Goal: Task Accomplishment & Management: Use online tool/utility

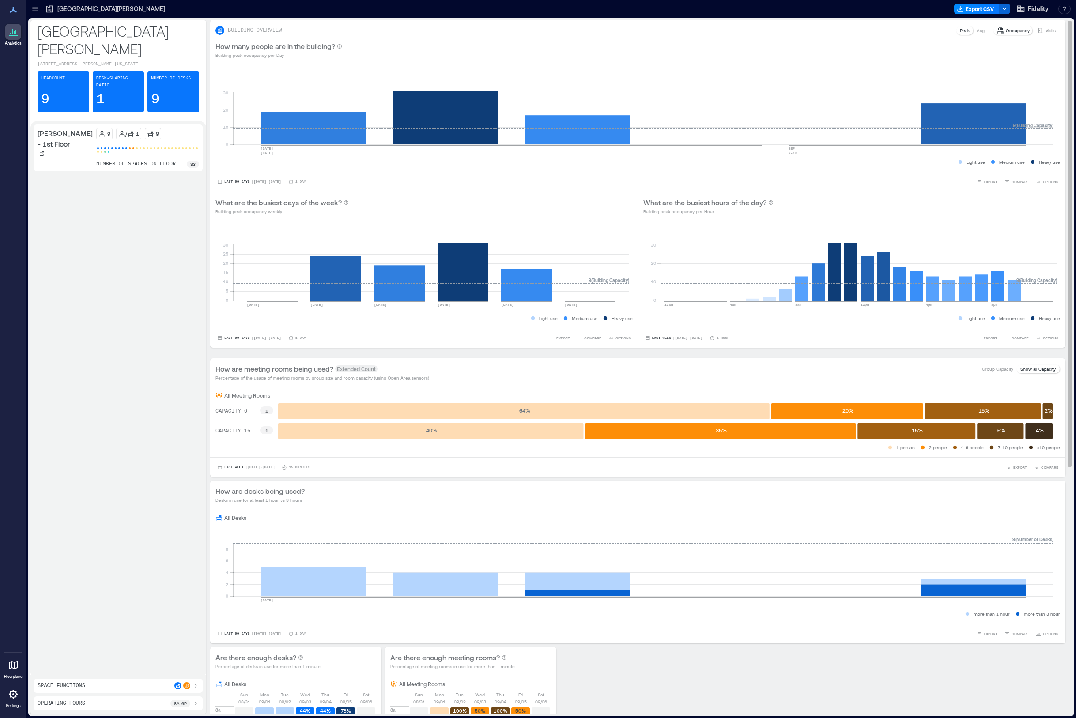
click at [976, 32] on p "Avg" at bounding box center [980, 30] width 8 height 7
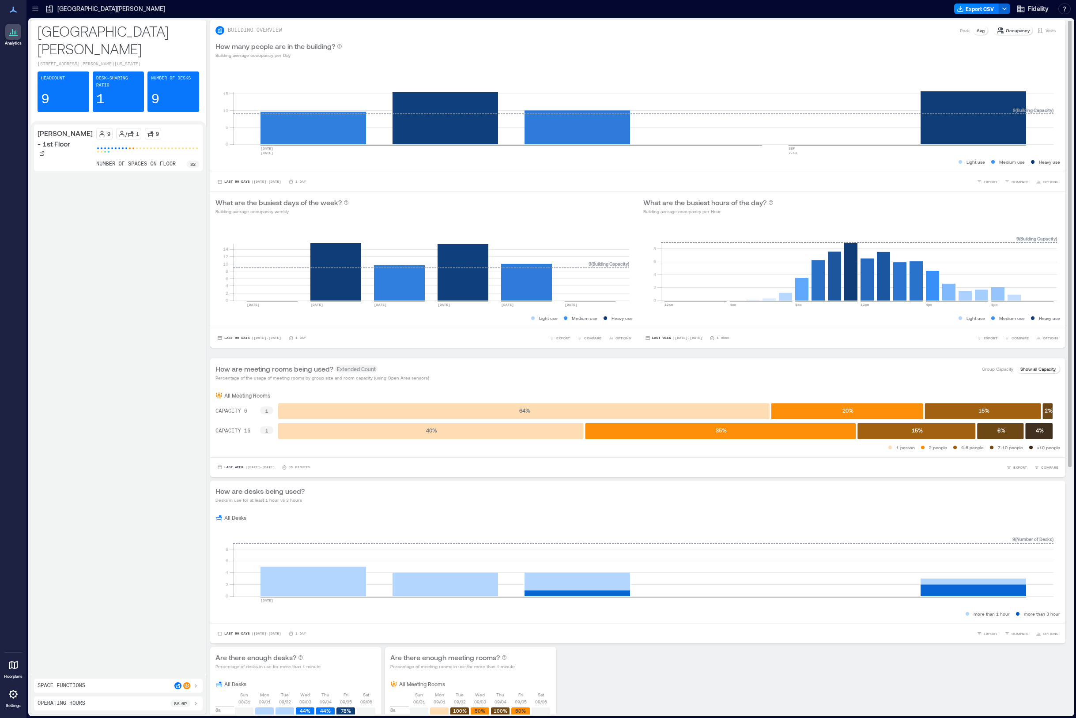
click at [960, 29] on p "Peak" at bounding box center [965, 30] width 10 height 7
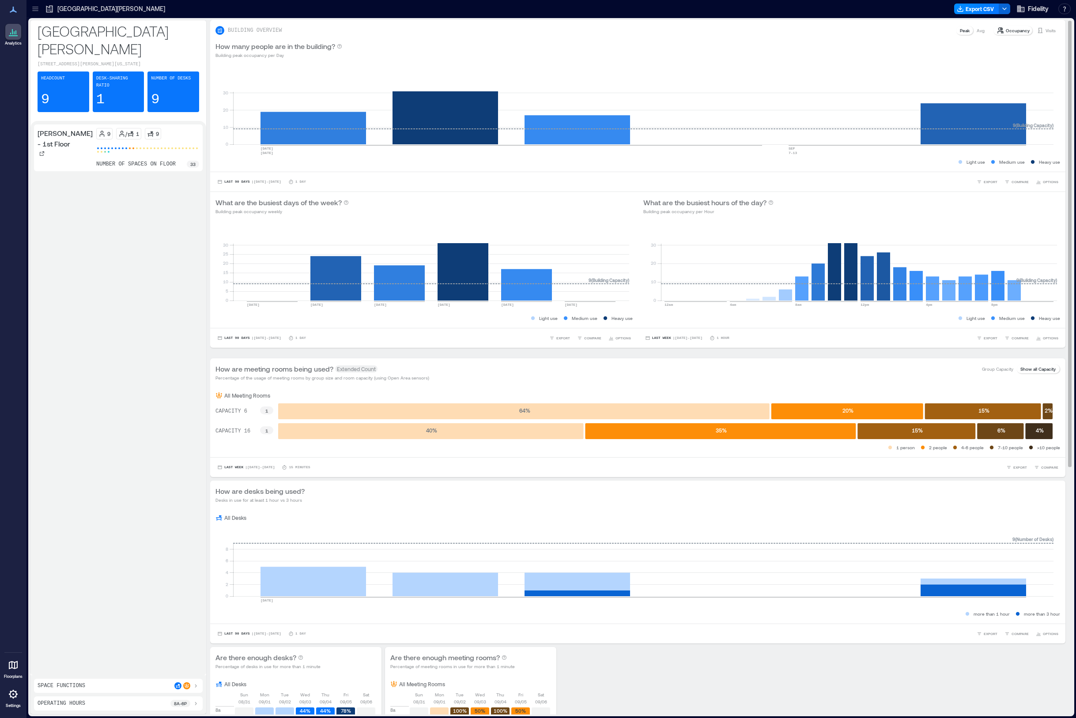
click at [1048, 29] on p "Visits" at bounding box center [1050, 30] width 10 height 7
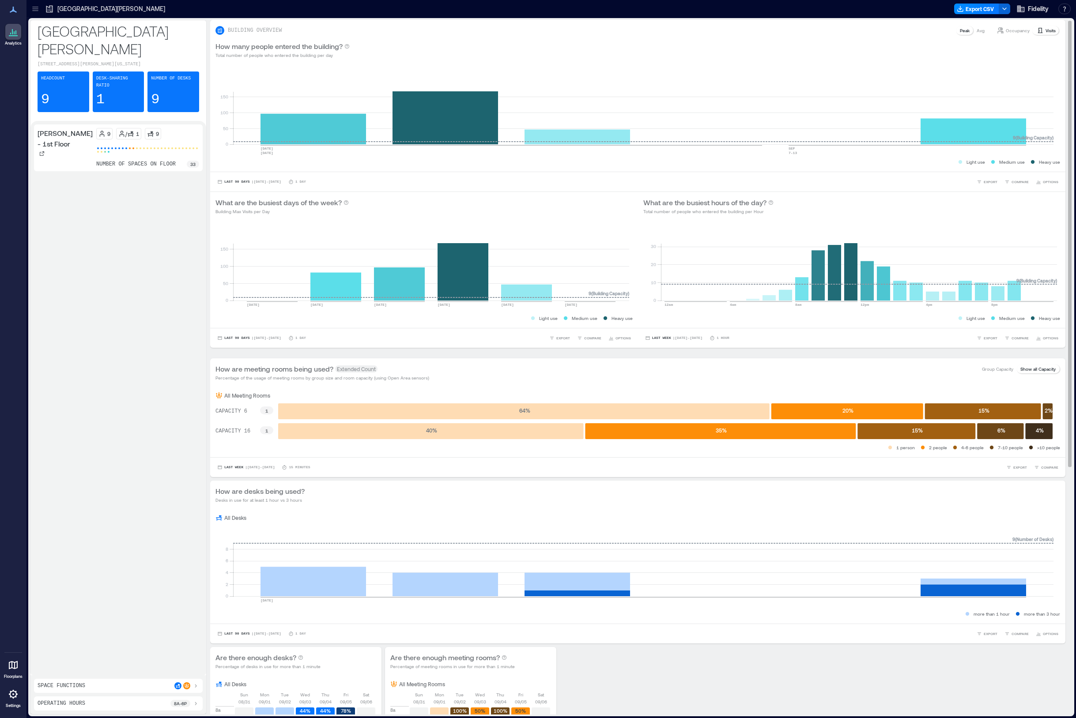
click at [1006, 31] on p "Occupancy" at bounding box center [1018, 30] width 24 height 7
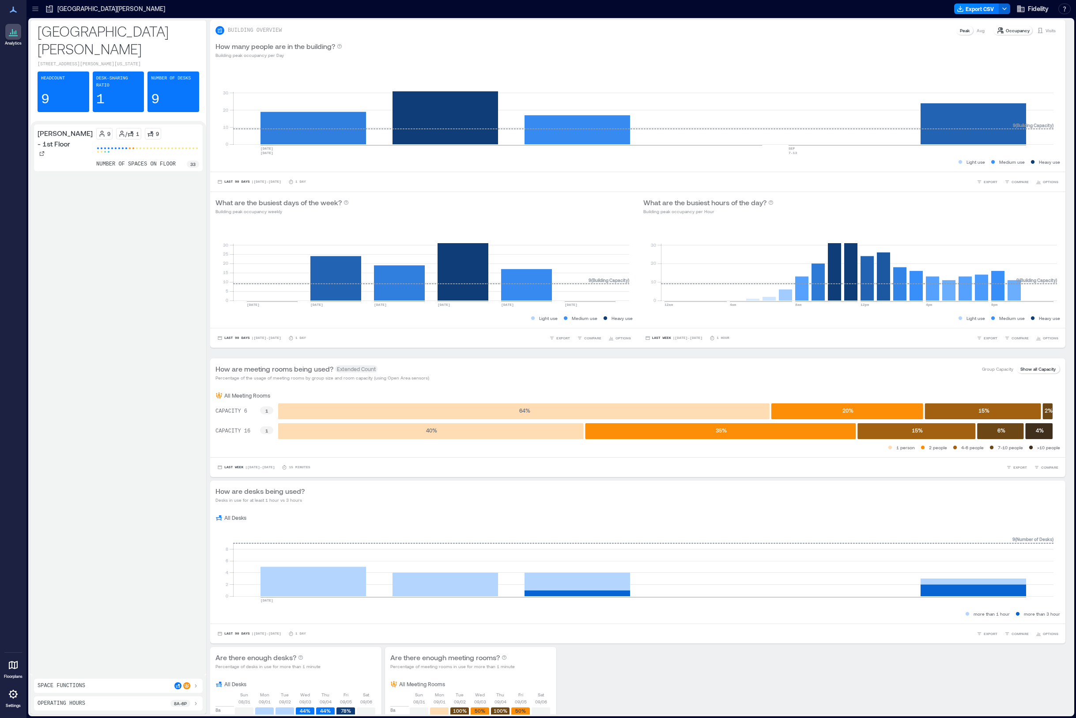
click at [184, 705] on p "8a - 6p" at bounding box center [180, 703] width 13 height 7
click at [96, 682] on icon at bounding box center [93, 680] width 6 height 6
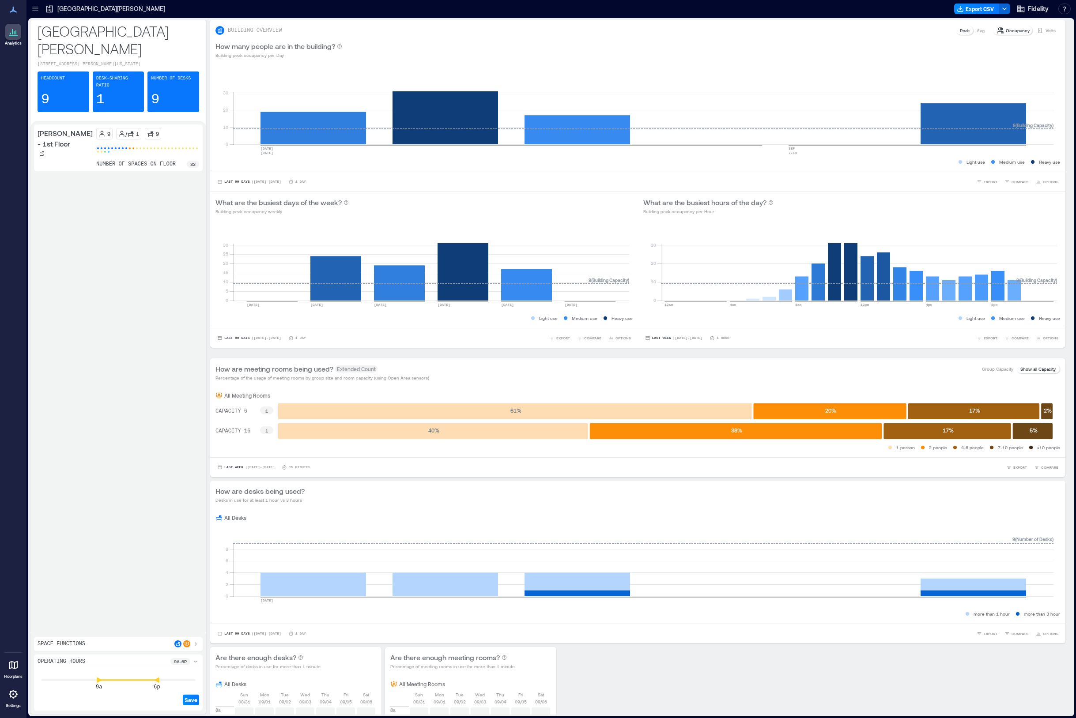
click at [95, 682] on div "Save" at bounding box center [119, 693] width 162 height 25
click at [95, 681] on div "8a 6p" at bounding box center [118, 680] width 155 height 1
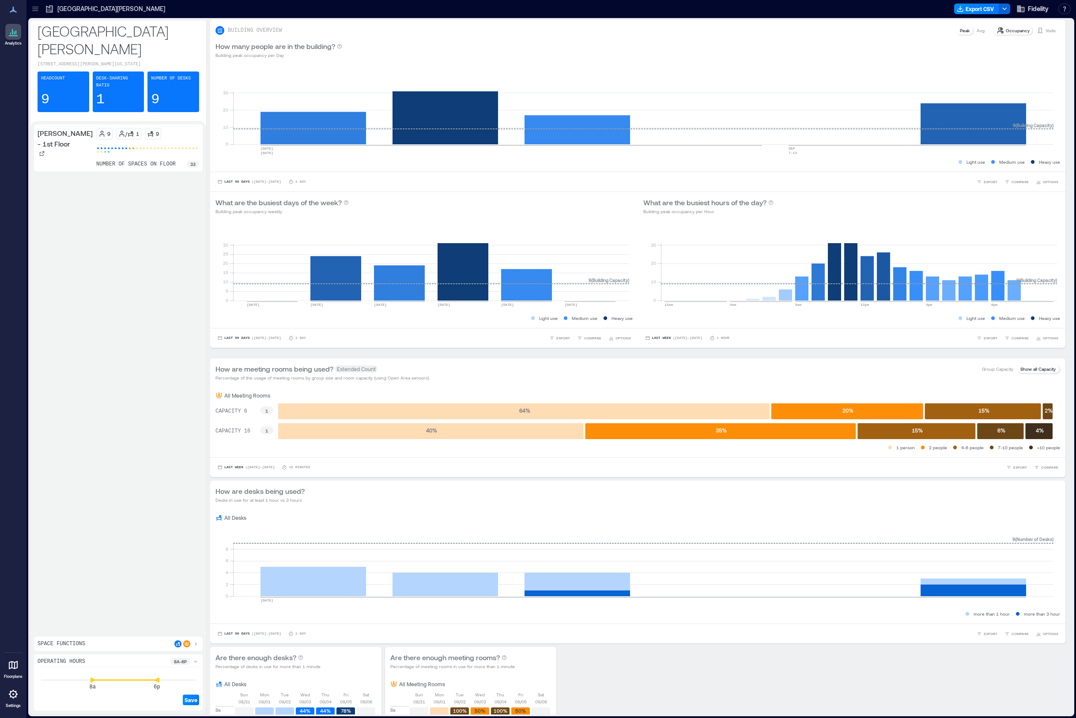
click at [175, 540] on div "Bernardo - 1st Floor 9 / 1 9 number of spaces on floor 33" at bounding box center [118, 376] width 169 height 505
click at [193, 700] on span "Save" at bounding box center [191, 700] width 13 height 7
click at [181, 662] on p "8a - 6p" at bounding box center [180, 661] width 13 height 7
click at [185, 701] on p "8a - 6p" at bounding box center [180, 703] width 13 height 7
click at [93, 682] on icon at bounding box center [93, 680] width 6 height 6
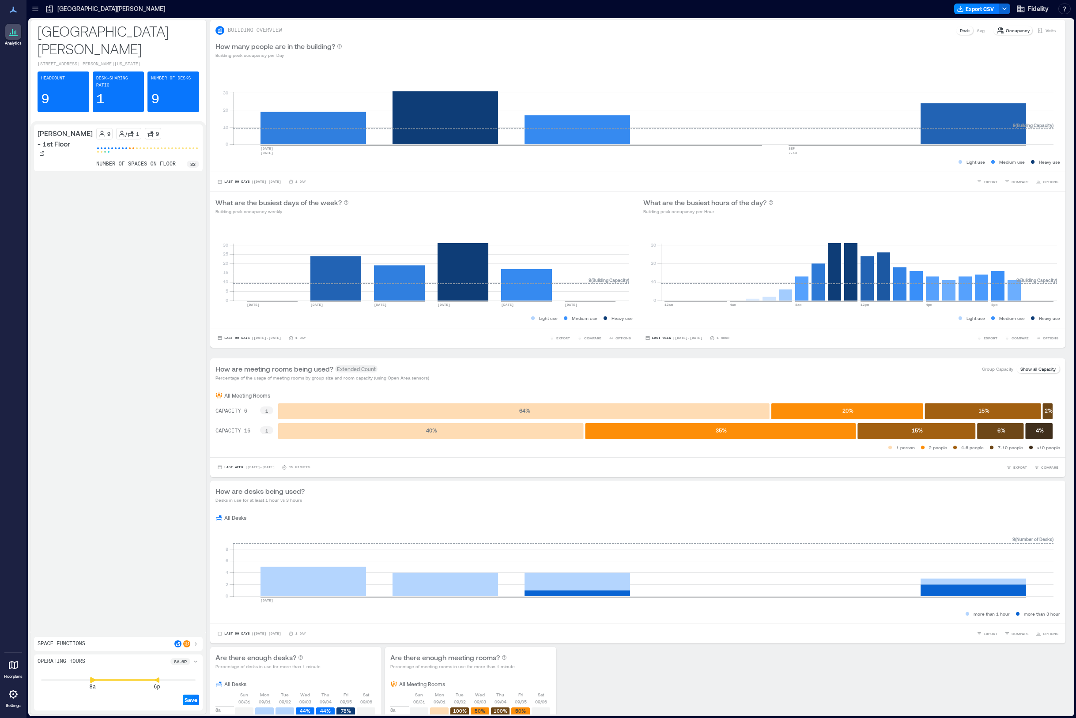
click at [94, 681] on icon at bounding box center [92, 680] width 5 height 6
click at [93, 688] on div "Save" at bounding box center [119, 693] width 162 height 25
click at [153, 682] on icon at bounding box center [150, 680] width 6 height 6
click at [94, 686] on div "Save" at bounding box center [119, 693] width 162 height 25
click at [92, 681] on icon at bounding box center [92, 680] width 5 height 5
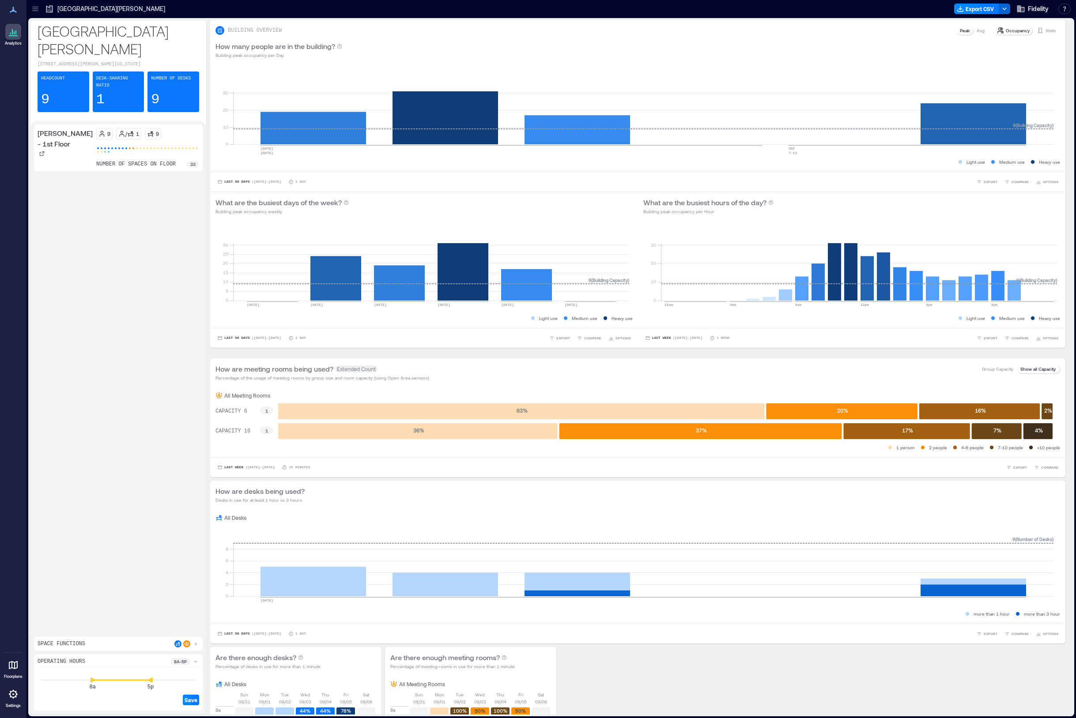
click at [92, 681] on icon at bounding box center [92, 680] width 5 height 5
click at [92, 681] on icon at bounding box center [92, 680] width 5 height 6
click at [190, 700] on span "Save" at bounding box center [191, 700] width 13 height 7
click at [230, 182] on span "Last 90 Days" at bounding box center [237, 182] width 26 height 0
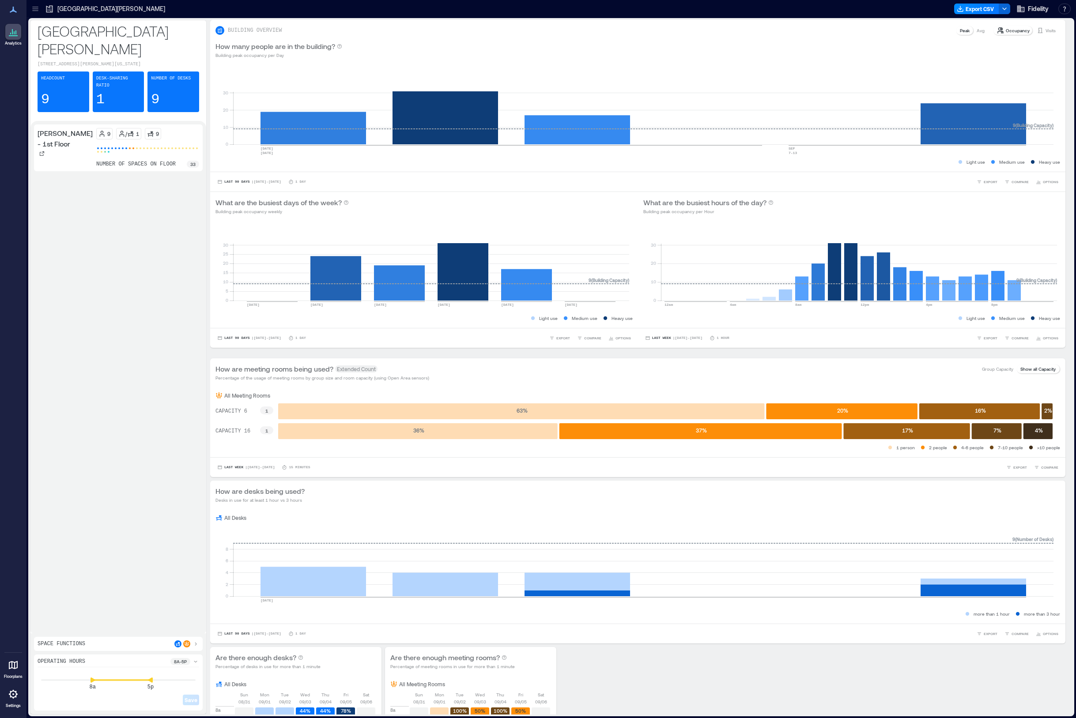
click at [189, 207] on div "Bernardo - 1st Floor 9 / 1 9 number of spaces on floor 33" at bounding box center [118, 376] width 169 height 505
click at [139, 663] on div "Operating Hours 8a - 5p" at bounding box center [119, 662] width 162 height 9
click at [128, 684] on div "Space Functions" at bounding box center [119, 685] width 162 height 7
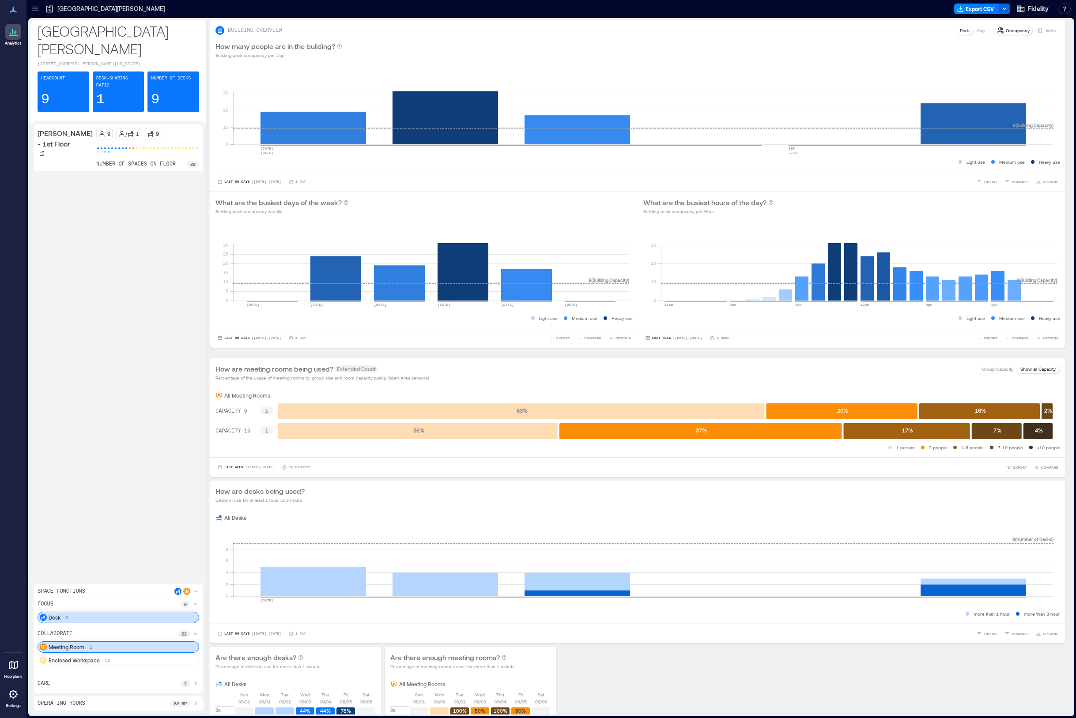
click at [103, 592] on div "Space Functions" at bounding box center [119, 592] width 162 height 9
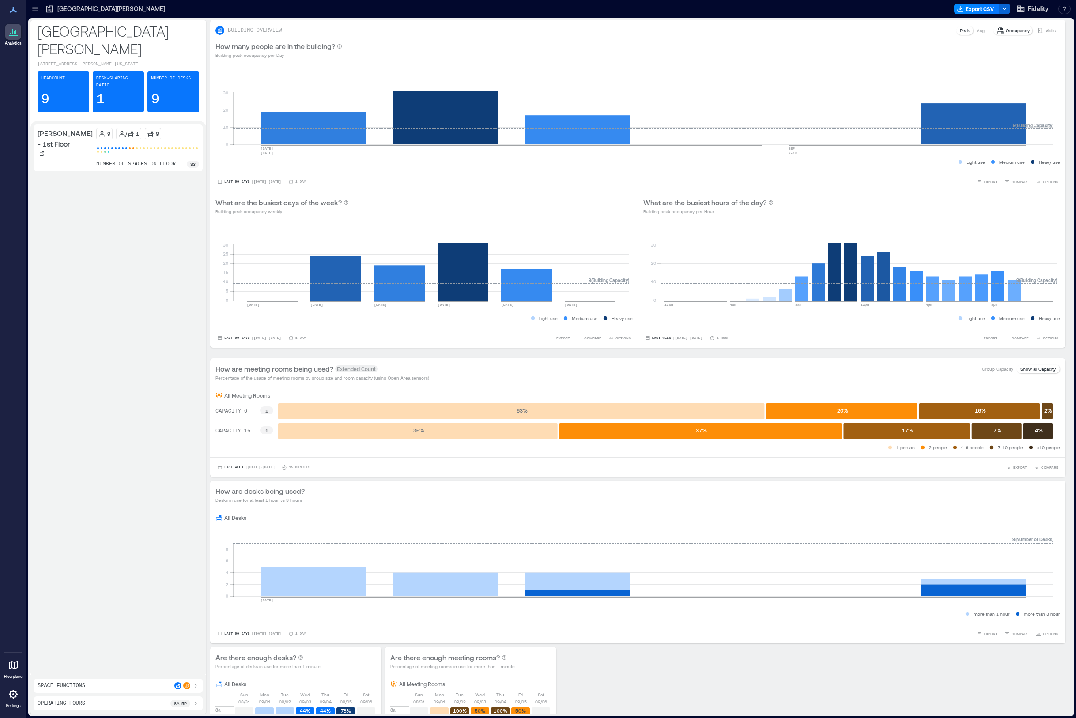
click at [37, 10] on icon at bounding box center [35, 8] width 9 height 9
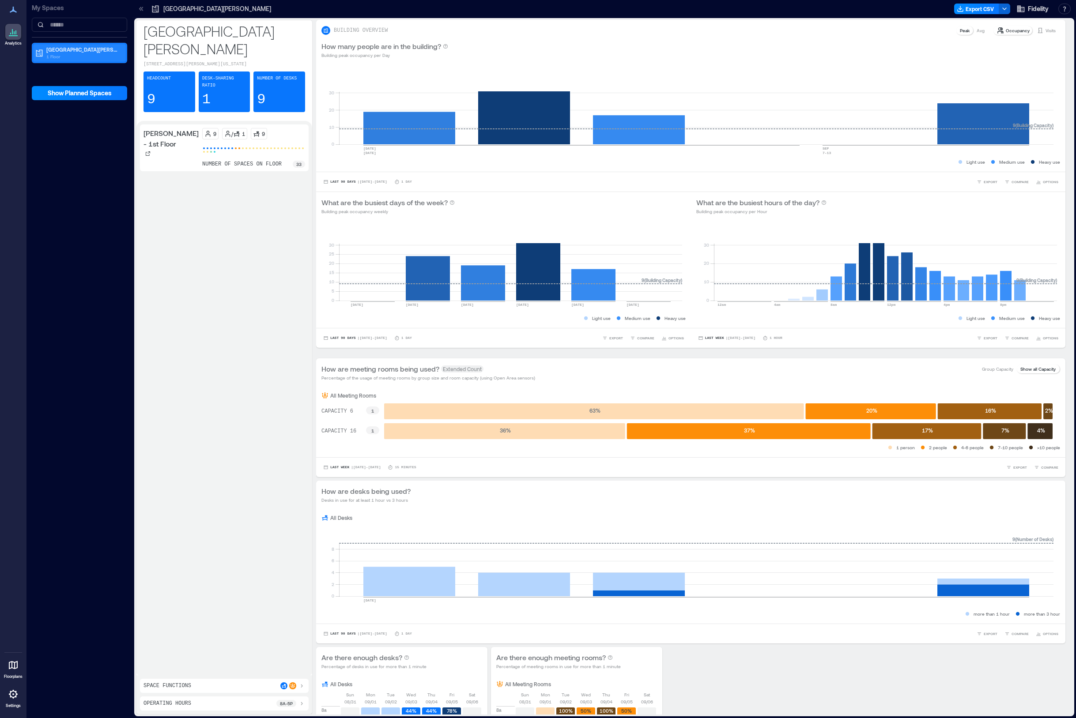
click at [57, 56] on p "1 Floor" at bounding box center [83, 56] width 74 height 7
click at [57, 81] on p "[PERSON_NAME] - 1st Floor" at bounding box center [78, 81] width 67 height 7
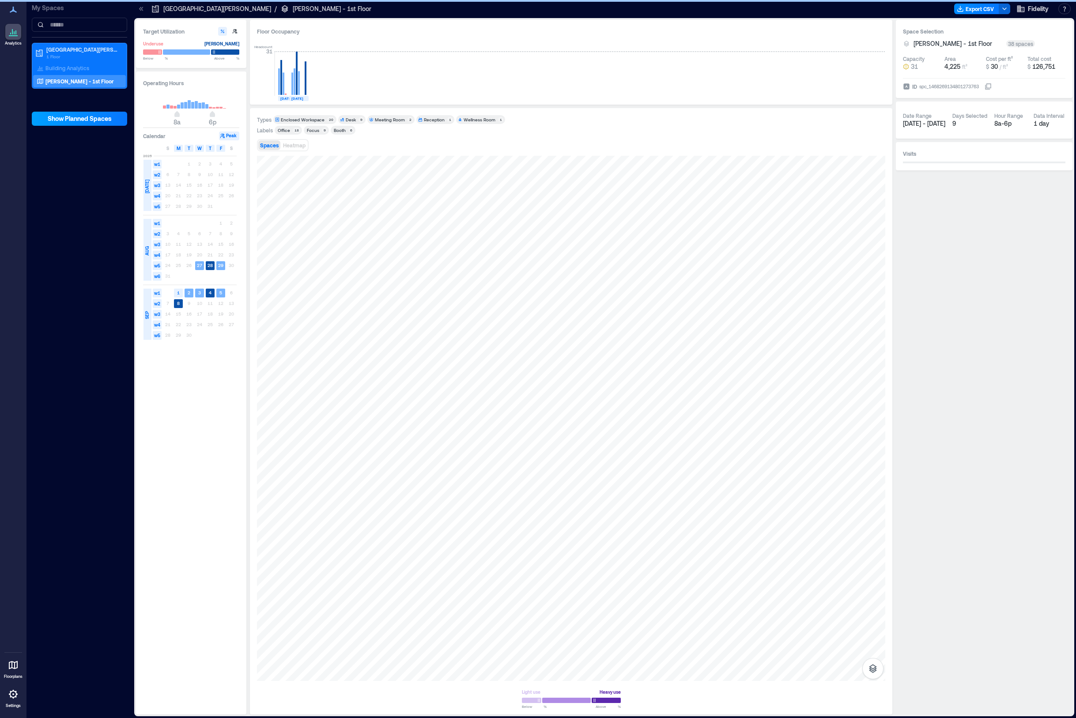
click at [63, 121] on span "Show Planned Spaces" at bounding box center [80, 118] width 64 height 9
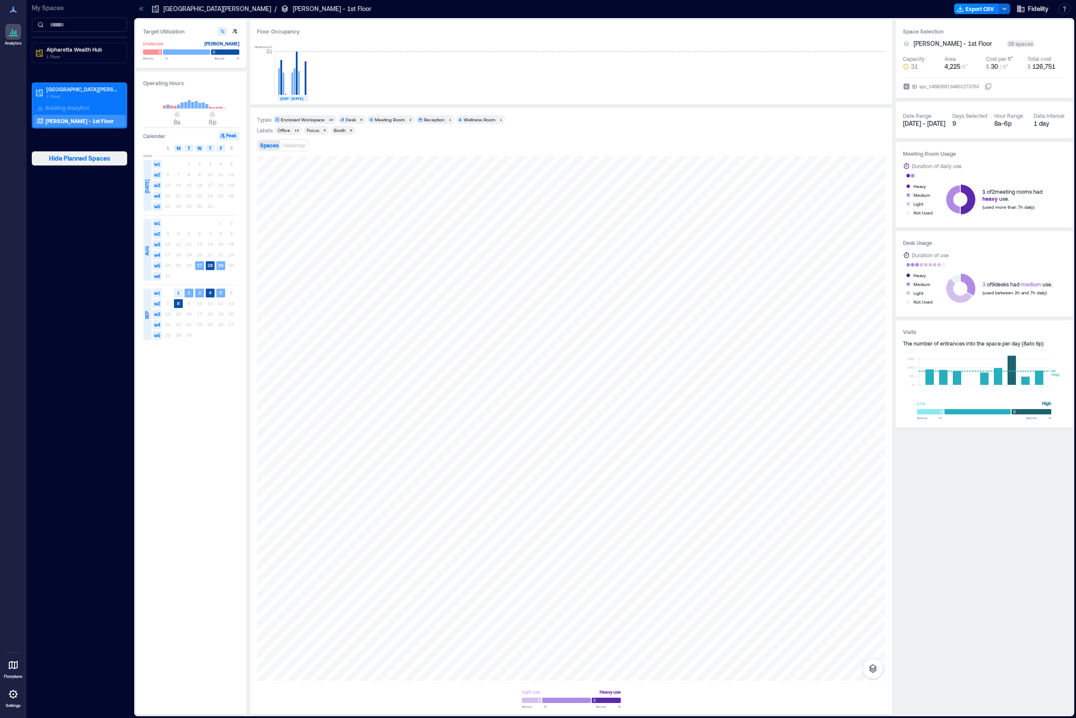
click at [66, 159] on span "Hide Planned Spaces" at bounding box center [79, 158] width 61 height 9
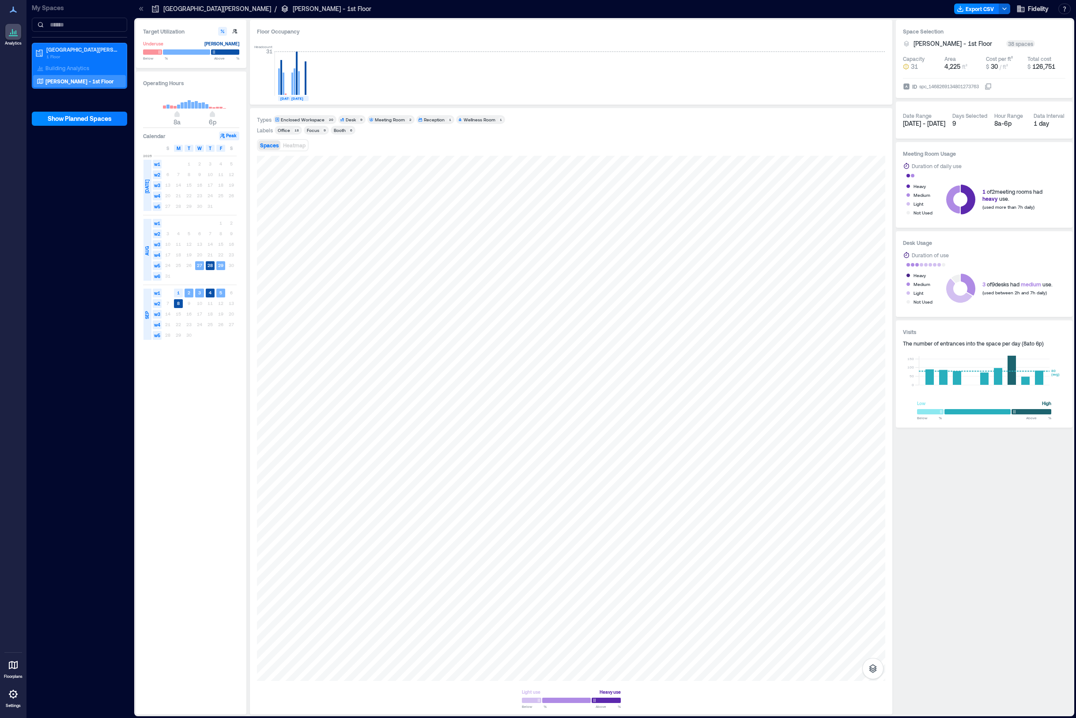
click at [302, 120] on div "Enclosed Workspace" at bounding box center [303, 120] width 44 height 6
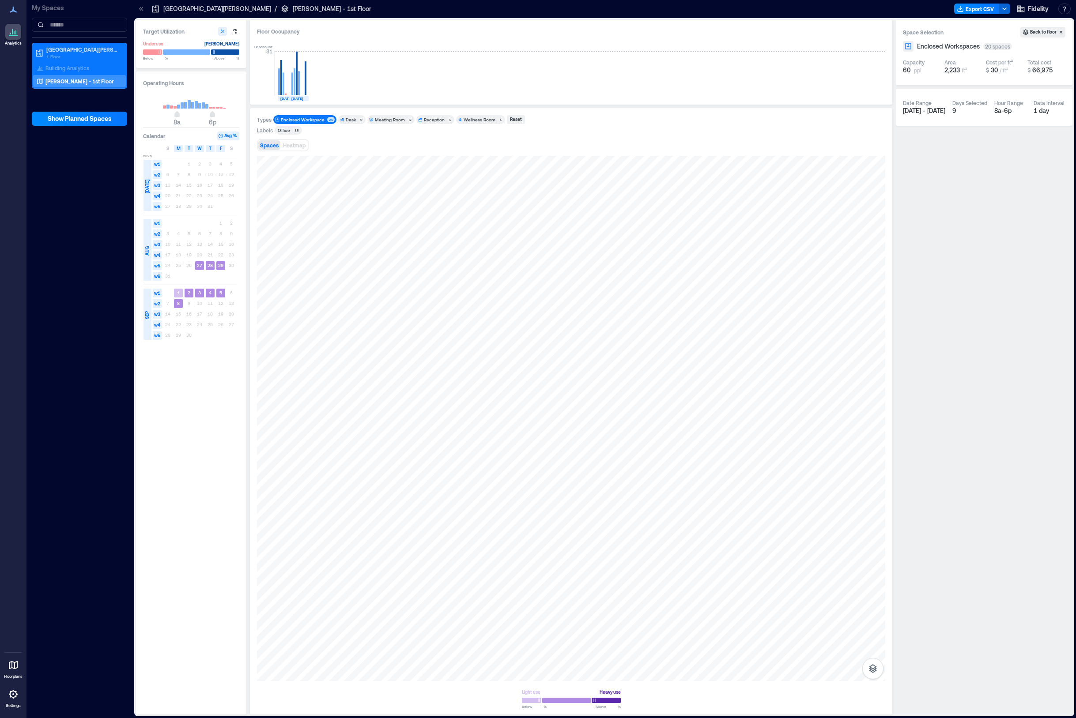
click at [349, 120] on div "Desk" at bounding box center [351, 120] width 10 height 6
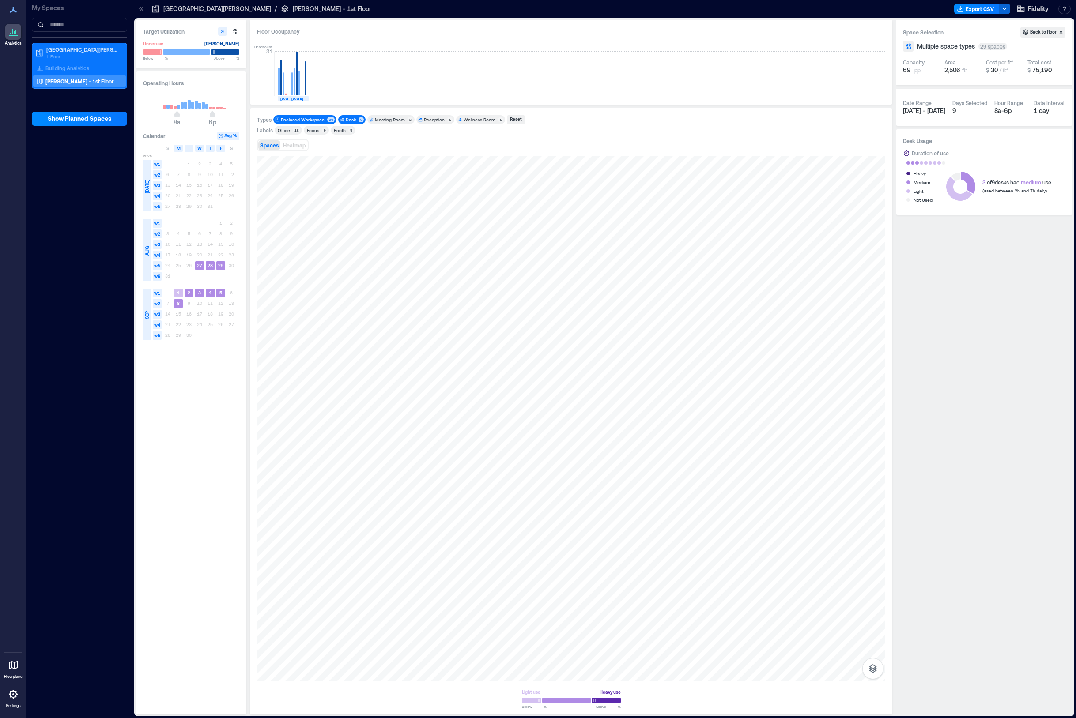
click at [313, 120] on div "Enclosed Workspace" at bounding box center [303, 120] width 44 height 6
click at [366, 281] on div at bounding box center [571, 418] width 628 height 525
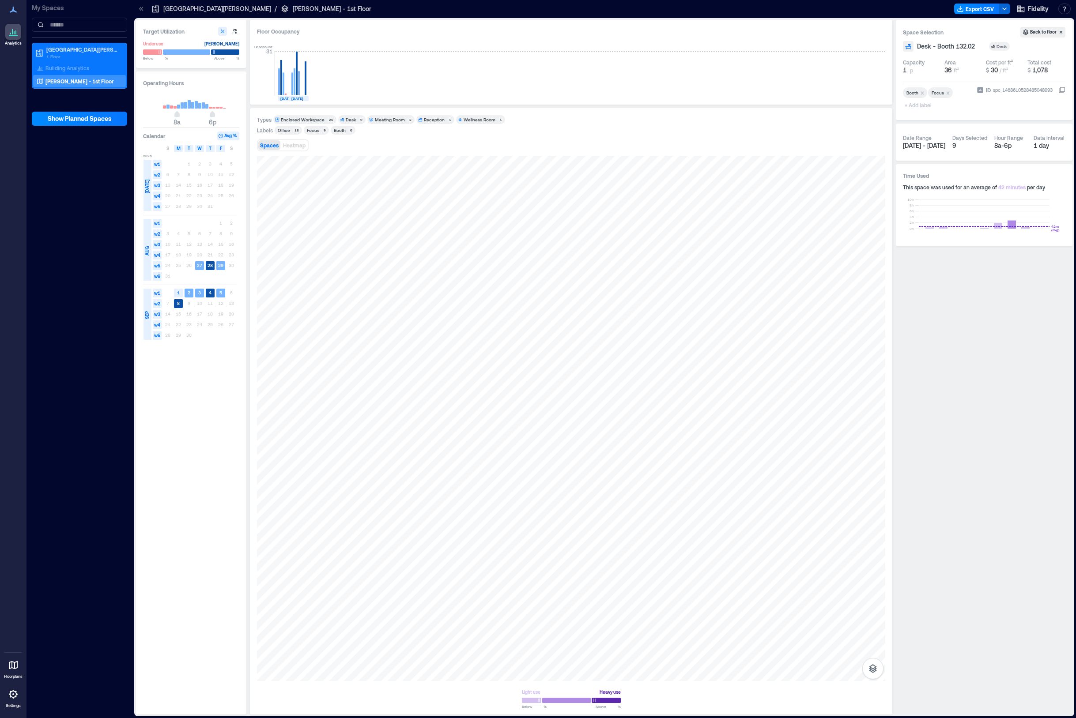
click at [294, 119] on div "Enclosed Workspace" at bounding box center [303, 120] width 44 height 6
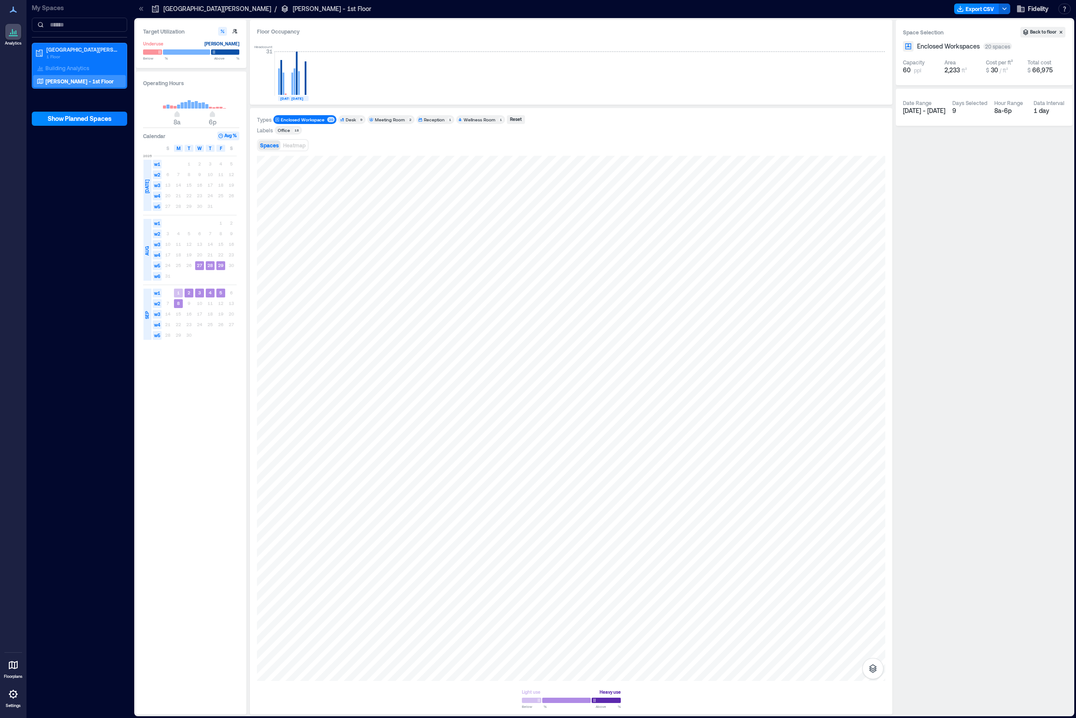
click at [349, 121] on div "Desk" at bounding box center [351, 120] width 10 height 6
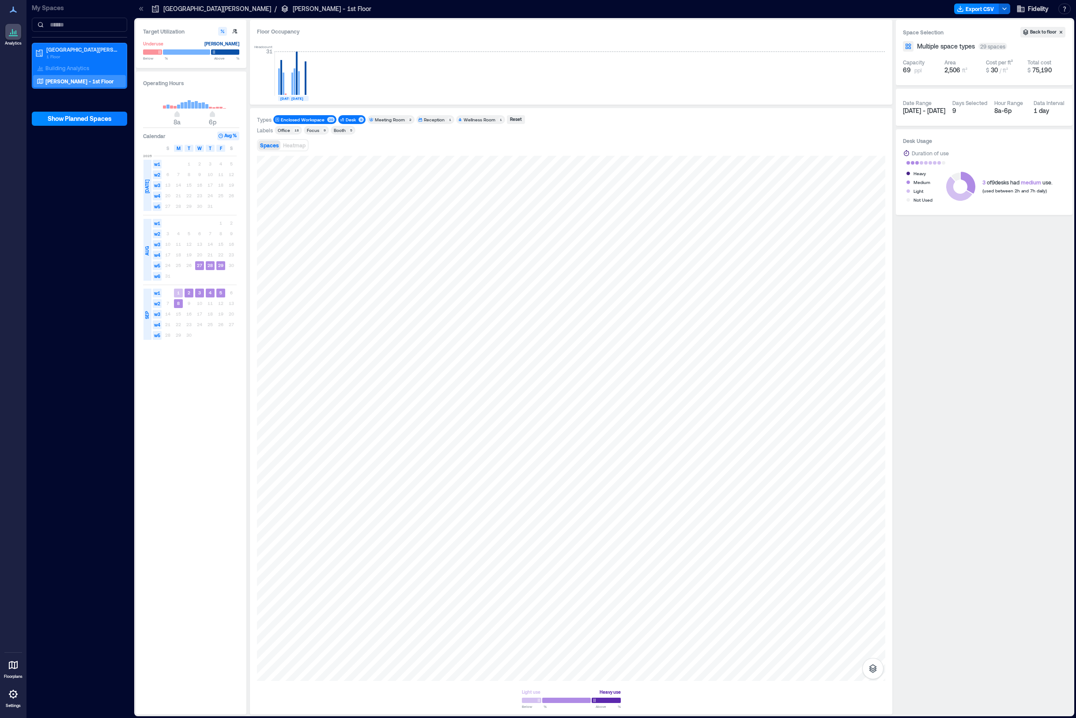
click at [314, 121] on div "Enclosed Workspace" at bounding box center [303, 120] width 44 height 6
click at [351, 118] on div "Desk" at bounding box center [351, 120] width 10 height 6
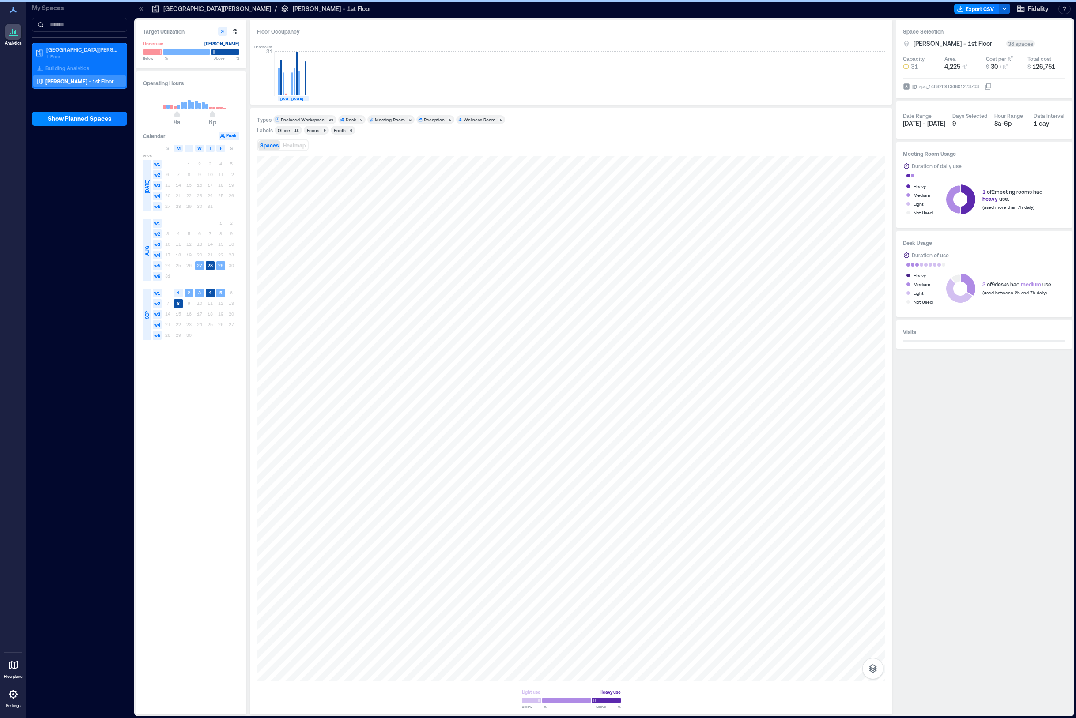
click at [382, 119] on div "Meeting Room" at bounding box center [390, 120] width 30 height 6
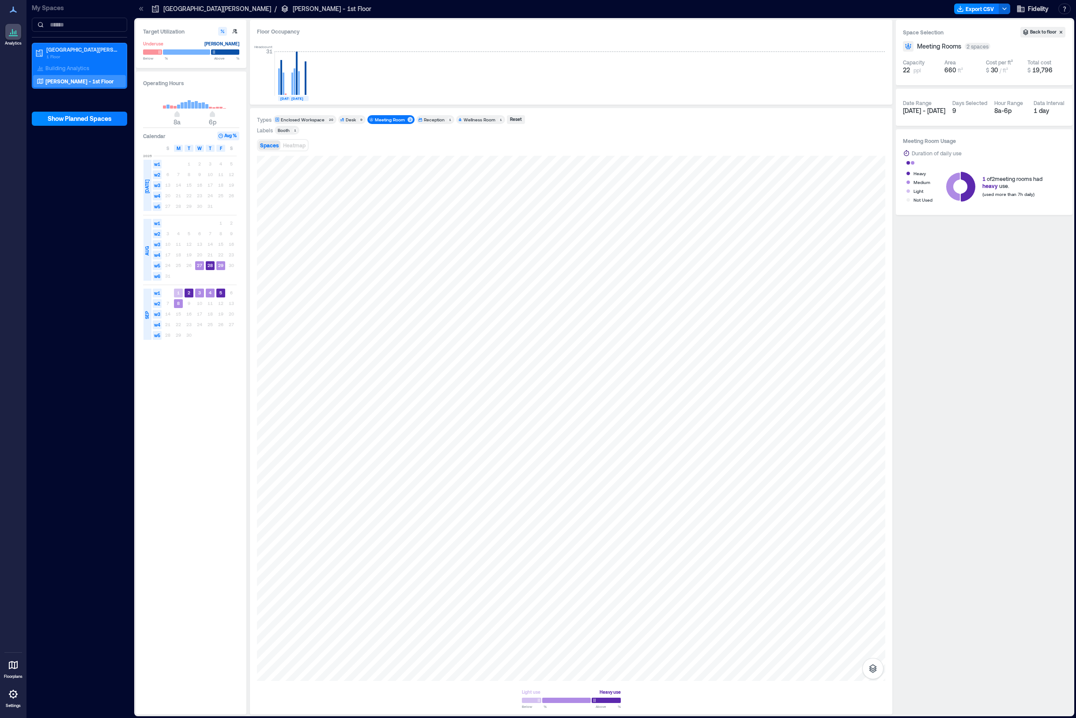
click at [382, 119] on div "Meeting Room" at bounding box center [390, 120] width 30 height 6
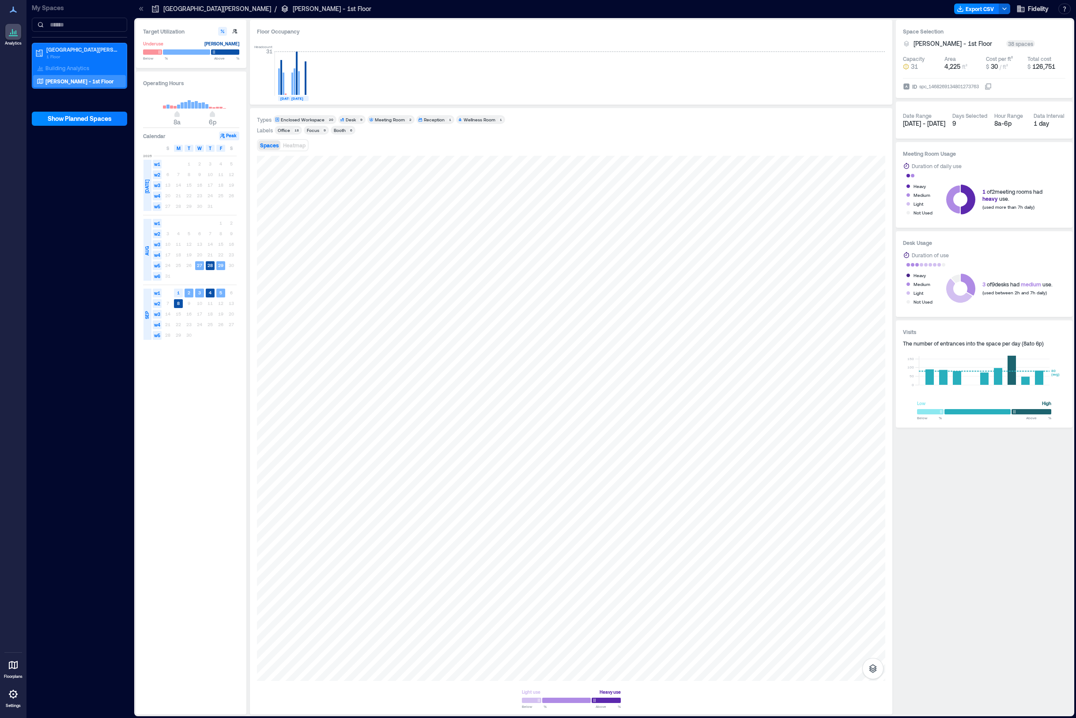
click at [434, 117] on div "Reception" at bounding box center [434, 120] width 21 height 6
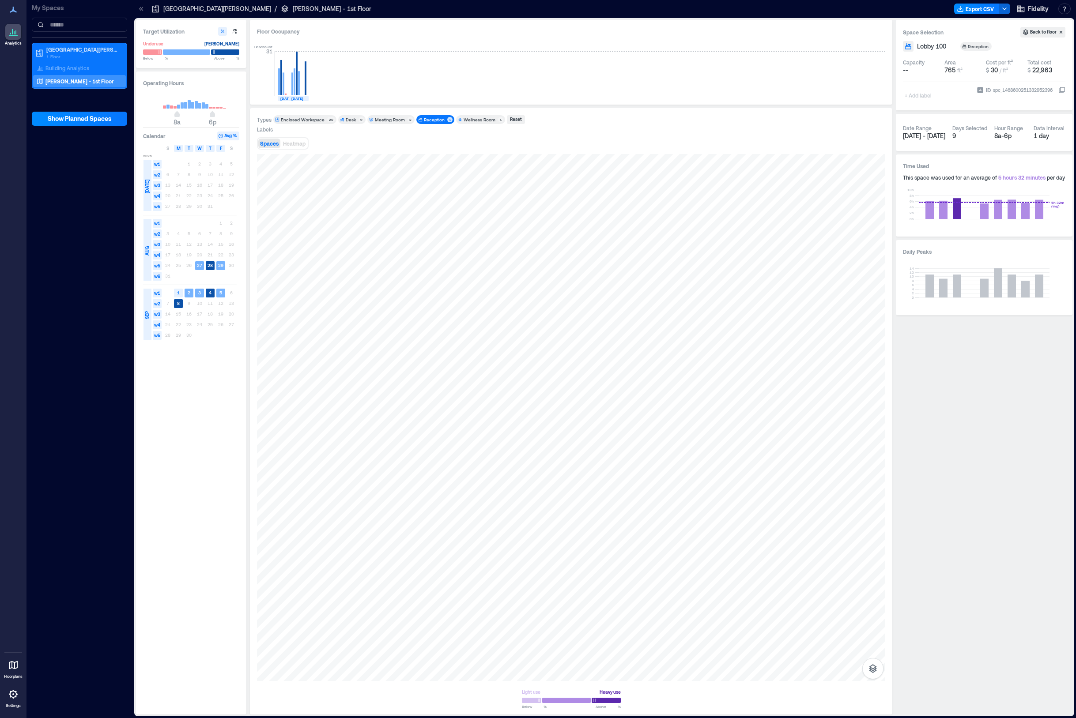
click at [433, 118] on div "Reception" at bounding box center [434, 120] width 21 height 6
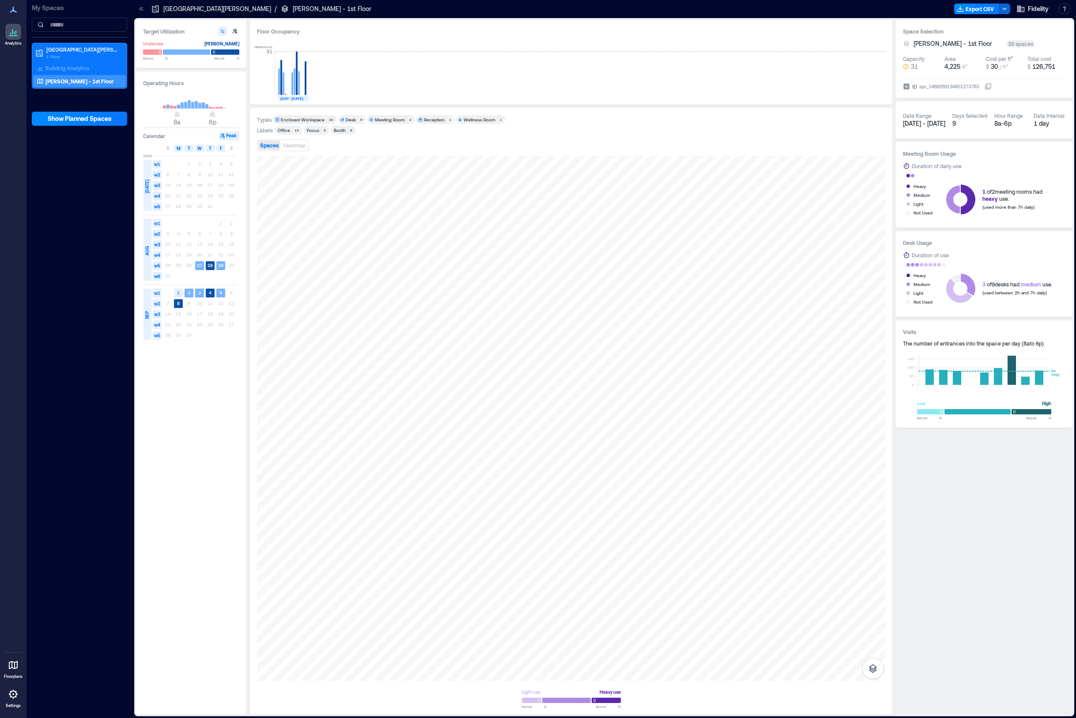
click at [464, 120] on div "Wellness Room" at bounding box center [480, 120] width 32 height 6
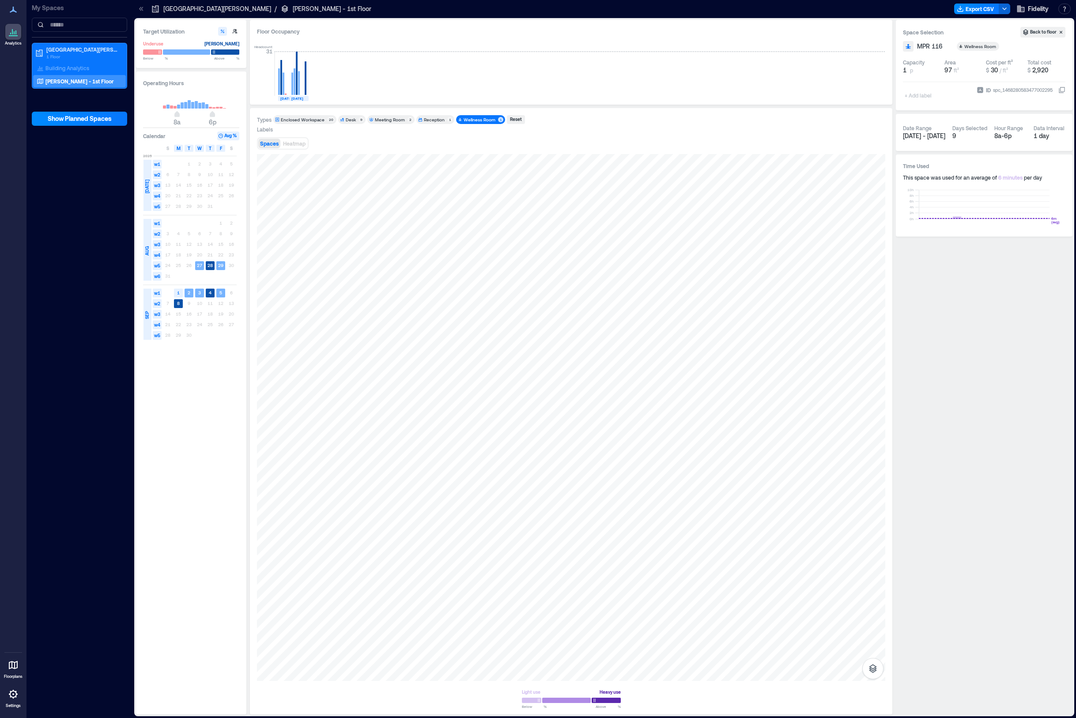
click at [474, 119] on div "Wellness Room" at bounding box center [480, 120] width 32 height 6
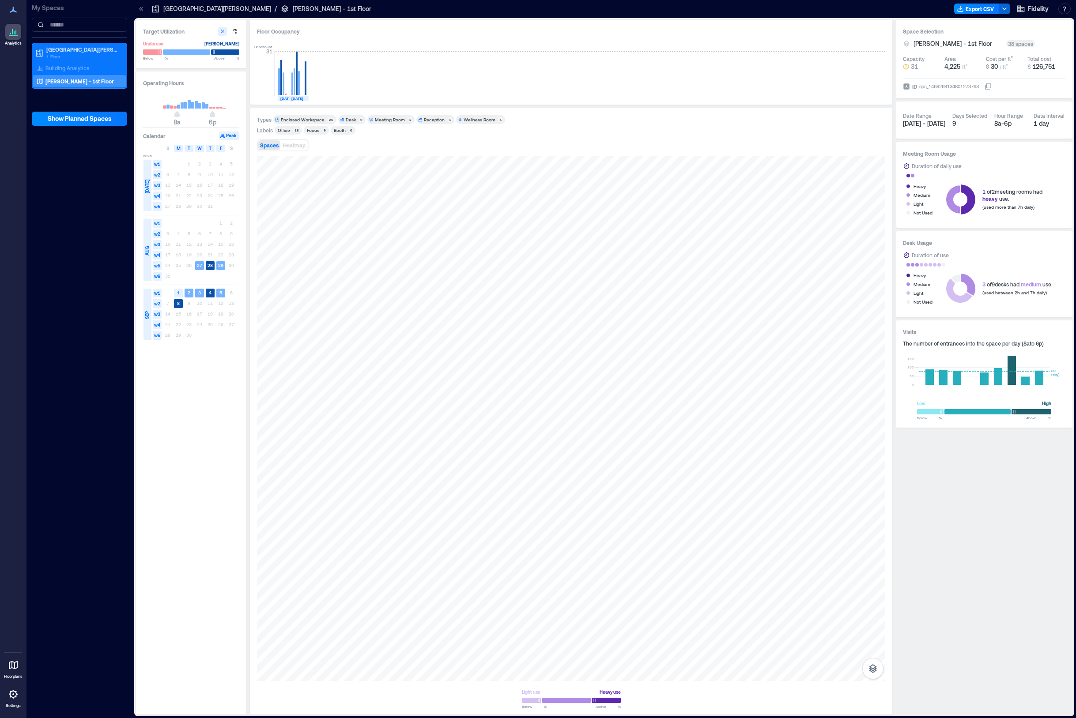
click at [303, 119] on div "Enclosed Workspace" at bounding box center [303, 120] width 44 height 6
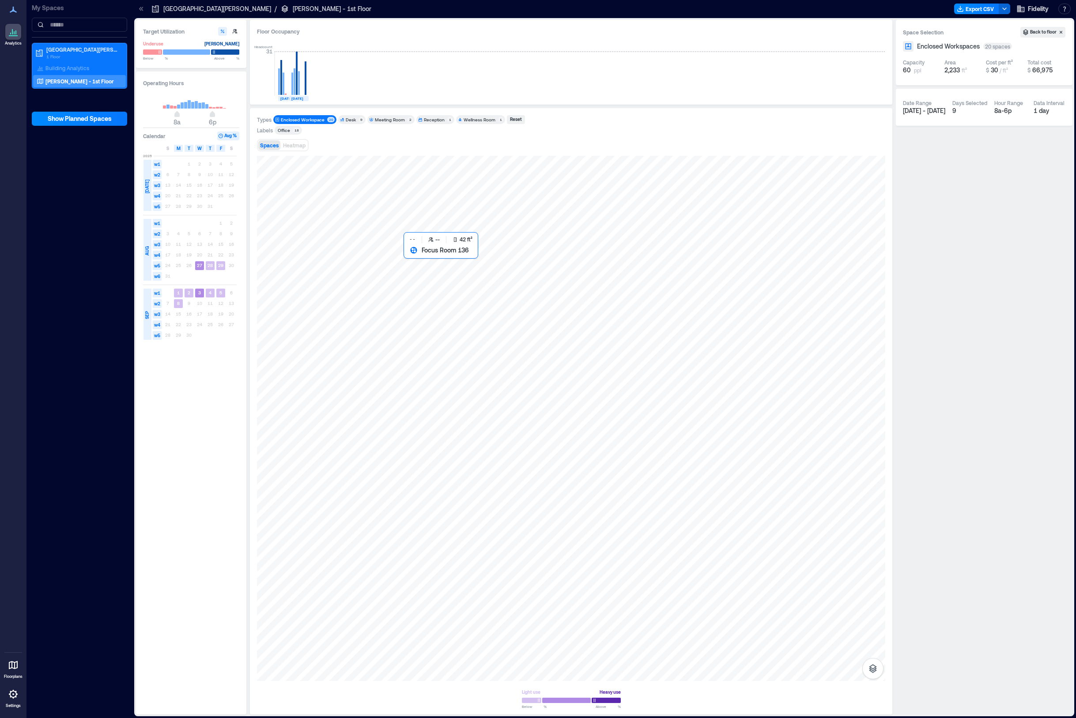
click at [418, 260] on div at bounding box center [571, 418] width 628 height 525
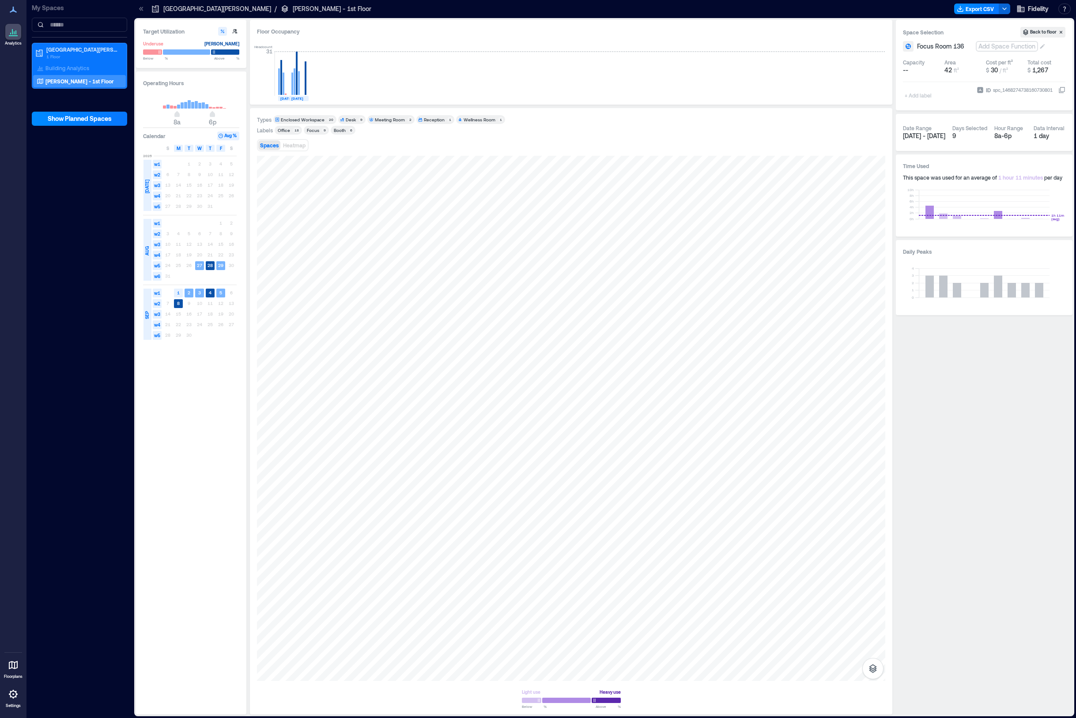
click at [988, 48] on div "Add Space Function" at bounding box center [1006, 46] width 60 height 9
click at [1027, 114] on div "Enclosed Workspace" at bounding box center [1030, 113] width 74 height 9
click at [448, 263] on div at bounding box center [571, 418] width 628 height 525
click at [1003, 46] on div "Add Space Function" at bounding box center [1006, 46] width 60 height 9
click at [1009, 113] on div "Enclosed Workspace" at bounding box center [1030, 113] width 74 height 9
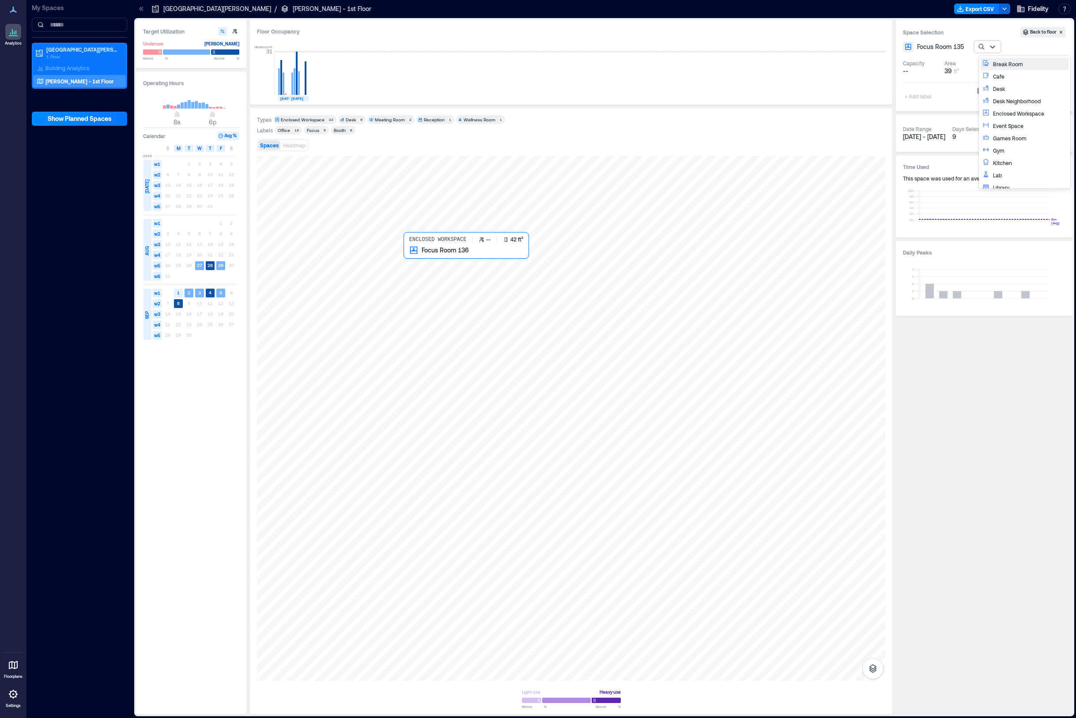
click at [421, 258] on div at bounding box center [571, 418] width 628 height 525
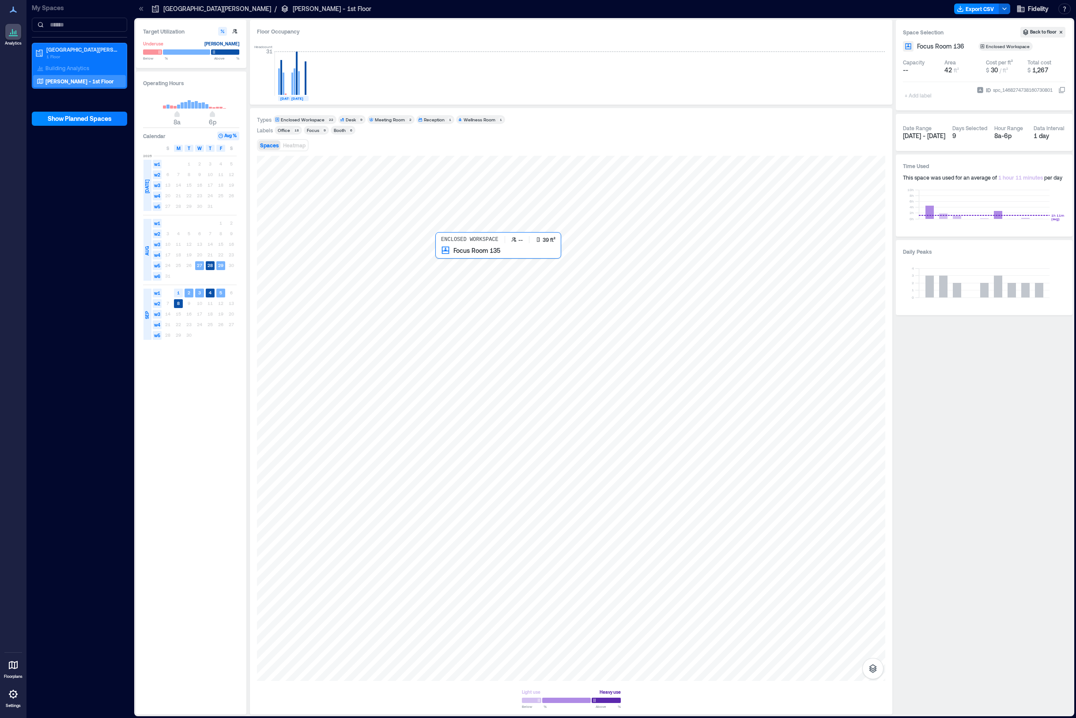
click at [452, 263] on div at bounding box center [571, 418] width 628 height 525
click at [998, 45] on div "Add Space Function" at bounding box center [1006, 46] width 60 height 9
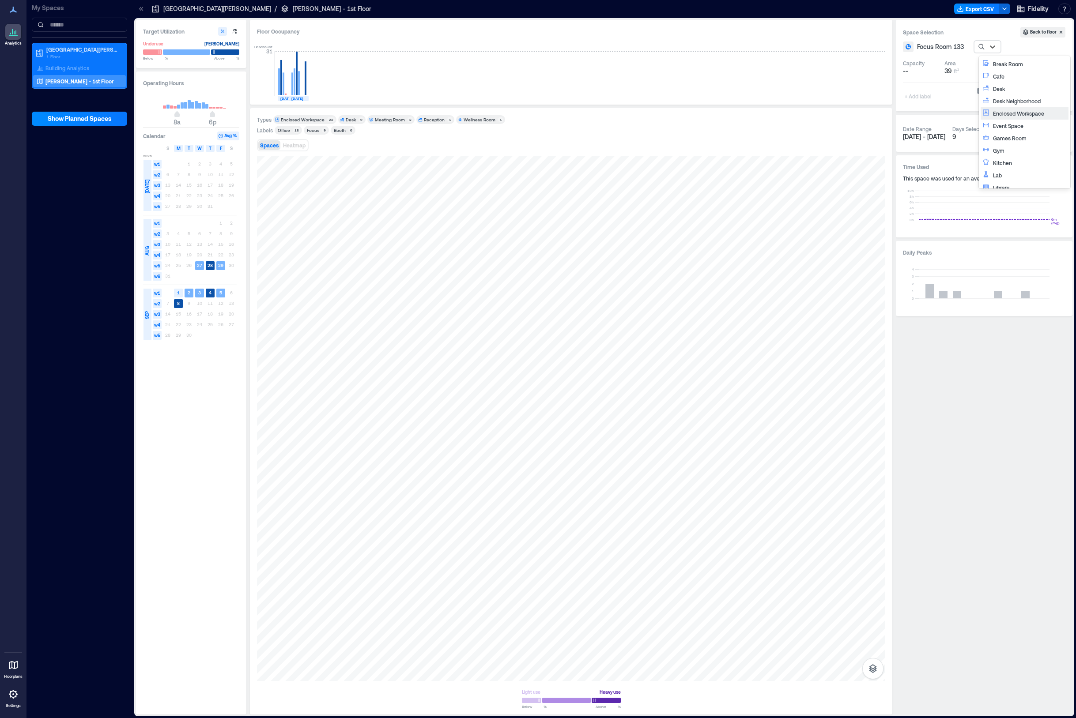
click at [1013, 112] on div "Enclosed Workspace" at bounding box center [1030, 113] width 74 height 9
click at [452, 315] on div at bounding box center [571, 418] width 628 height 525
click at [1017, 46] on div "Add Space Function" at bounding box center [1006, 46] width 60 height 9
click at [1018, 113] on div "Enclosed Workspace" at bounding box center [1030, 113] width 74 height 9
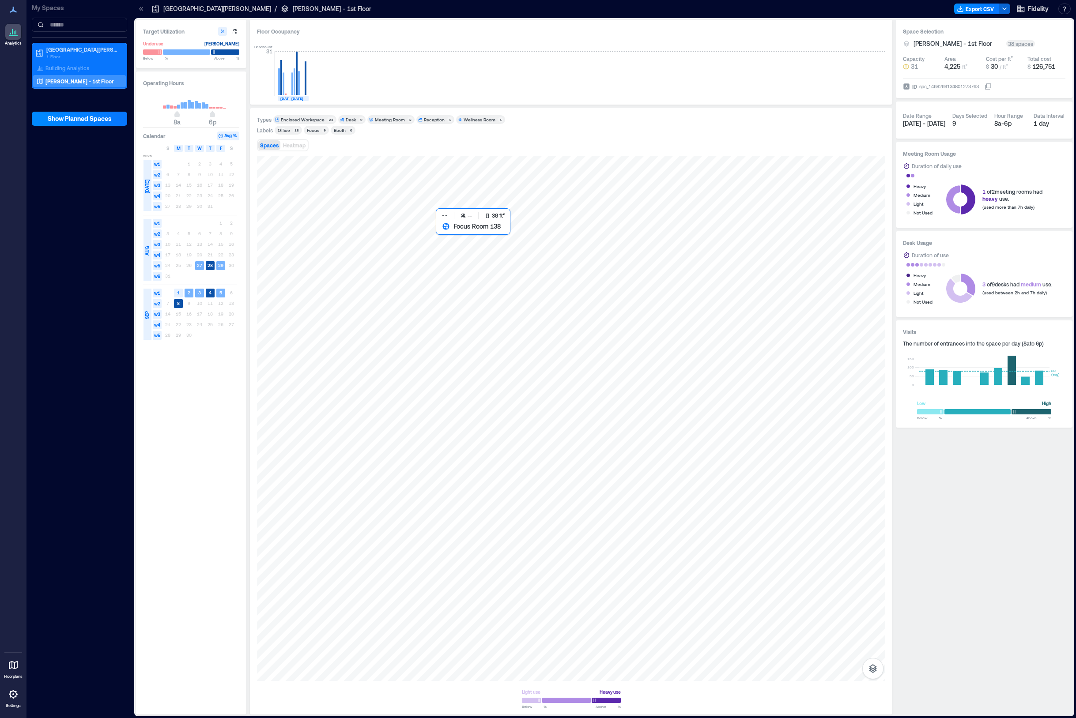
click at [455, 235] on div at bounding box center [571, 418] width 628 height 525
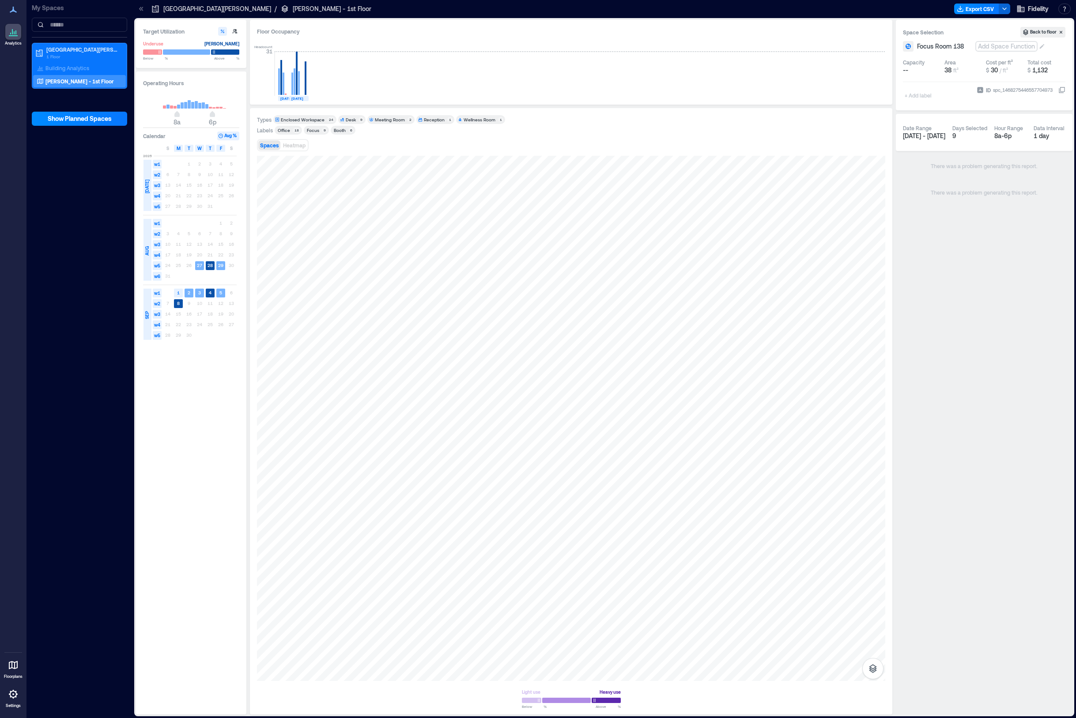
click at [1014, 47] on div "Add Space Function" at bounding box center [1006, 46] width 60 height 9
click at [1014, 116] on div "Enclosed Workspace" at bounding box center [1030, 113] width 74 height 9
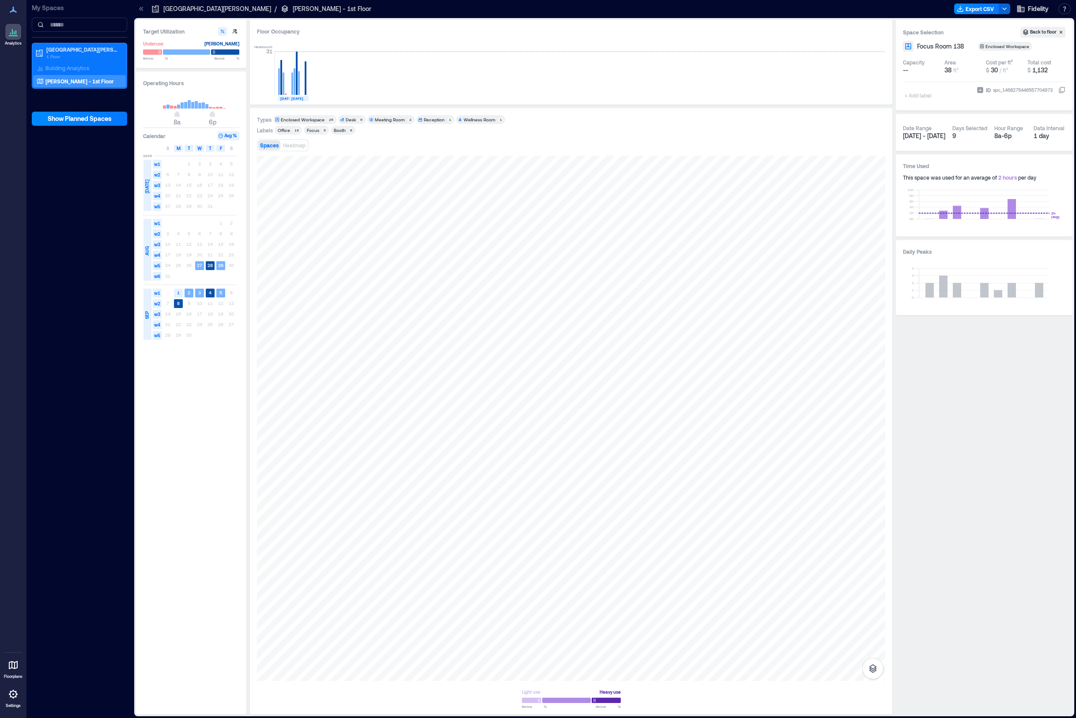
click at [799, 136] on div "Spaces Heatmap" at bounding box center [571, 145] width 628 height 18
click at [285, 119] on div "Enclosed Workspace" at bounding box center [303, 120] width 44 height 6
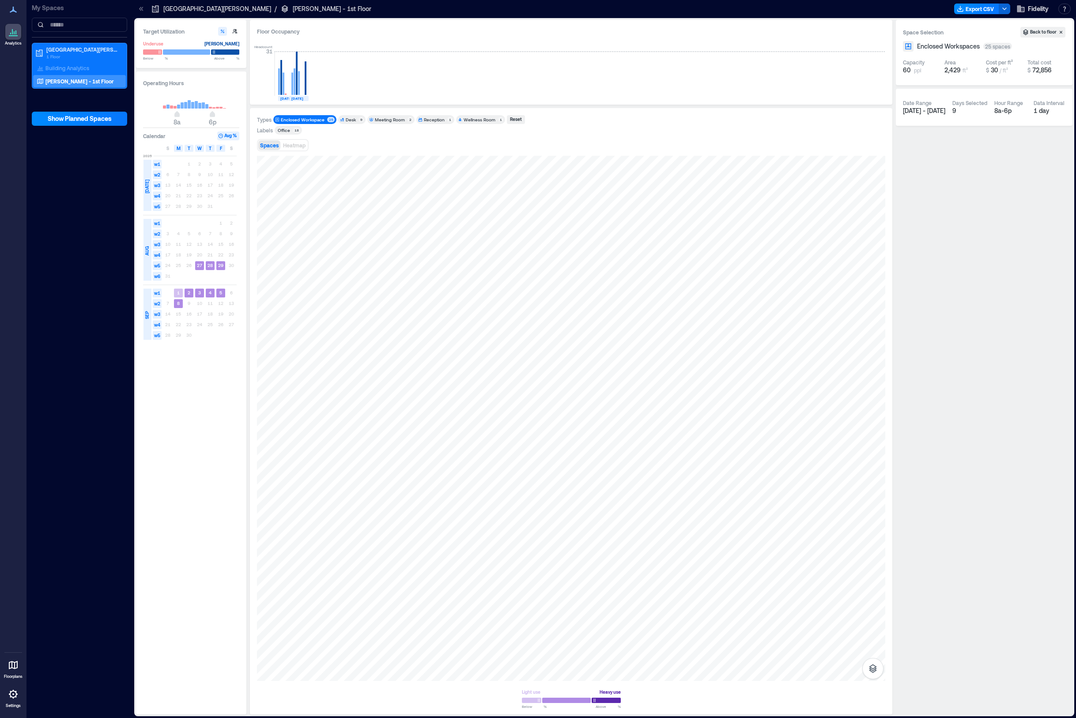
click at [346, 120] on div "Desk" at bounding box center [351, 120] width 10 height 6
click at [308, 118] on div "Enclosed Workspace" at bounding box center [303, 120] width 44 height 6
click at [348, 120] on div "Desk" at bounding box center [351, 120] width 10 height 6
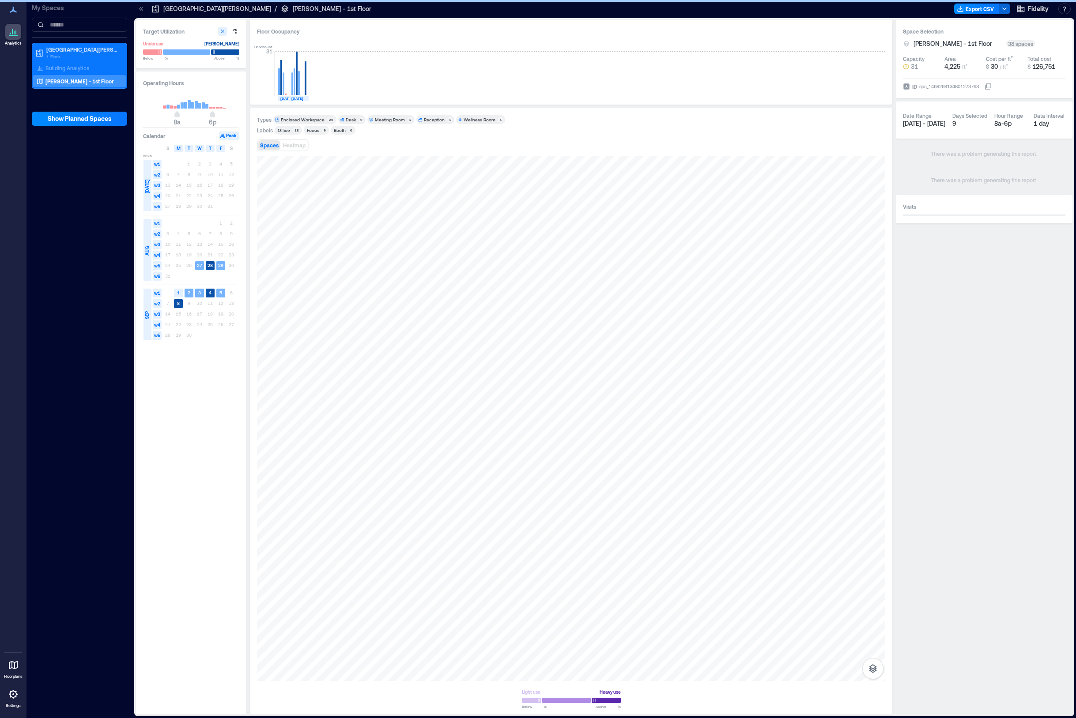
click at [287, 130] on div "Office" at bounding box center [284, 130] width 12 height 6
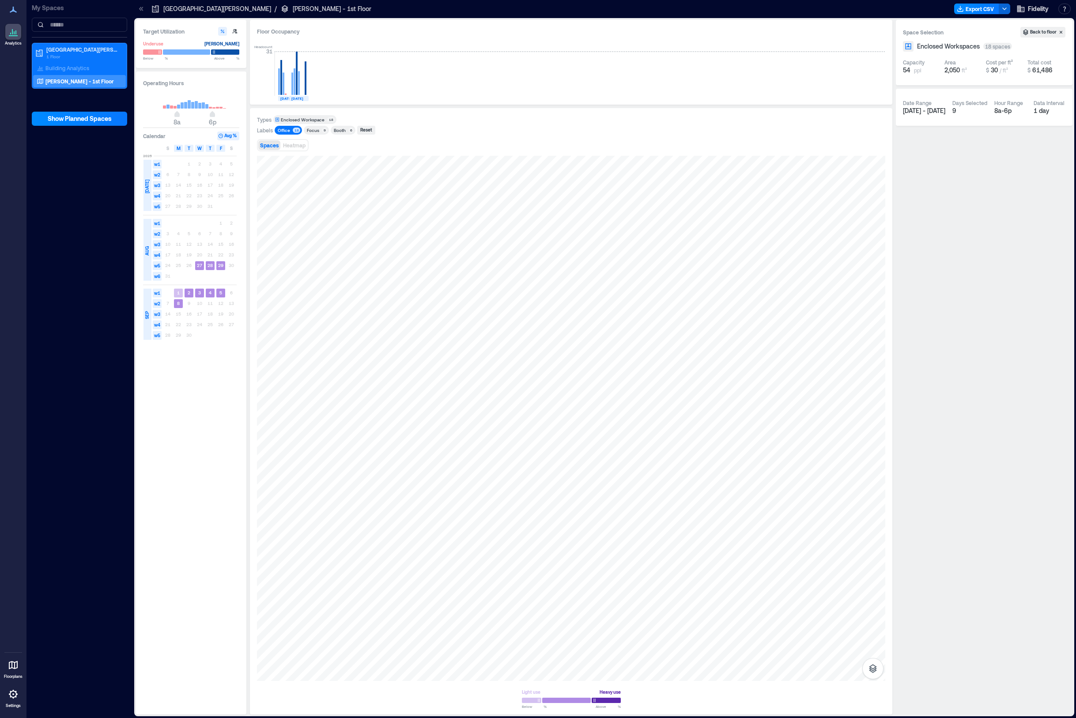
click at [317, 121] on div "Enclosed Workspace" at bounding box center [303, 120] width 44 height 6
click at [316, 121] on div "Enclosed Workspace" at bounding box center [303, 120] width 44 height 6
click at [288, 132] on div "Office" at bounding box center [284, 130] width 12 height 6
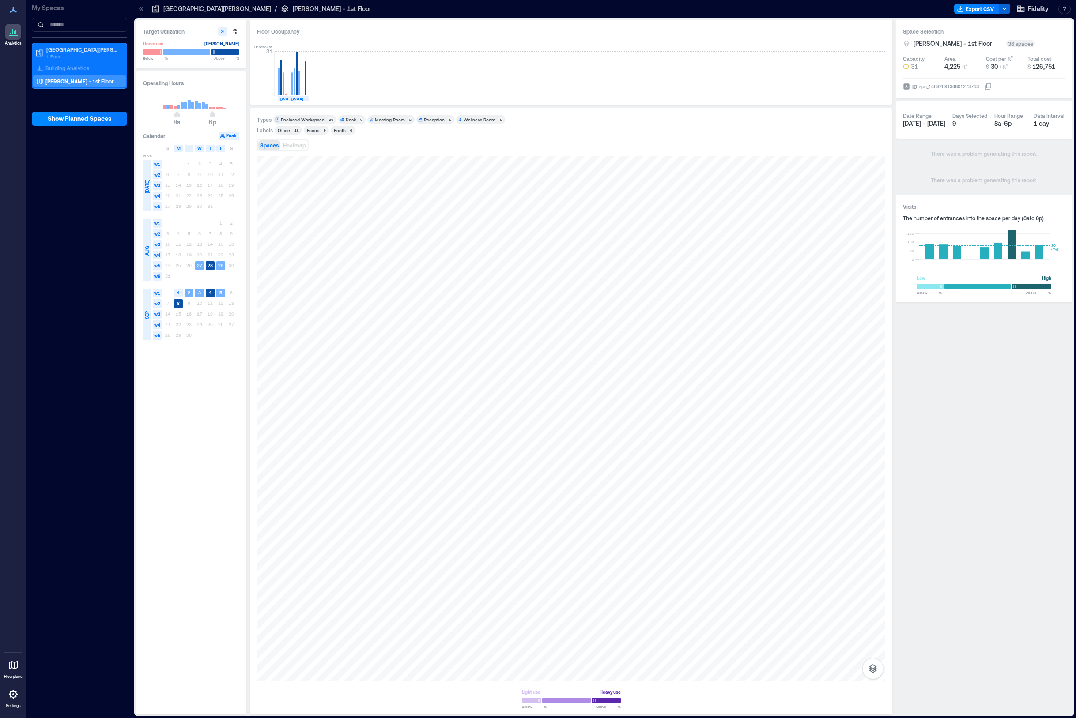
click at [293, 117] on div "Enclosed Workspace" at bounding box center [303, 120] width 44 height 6
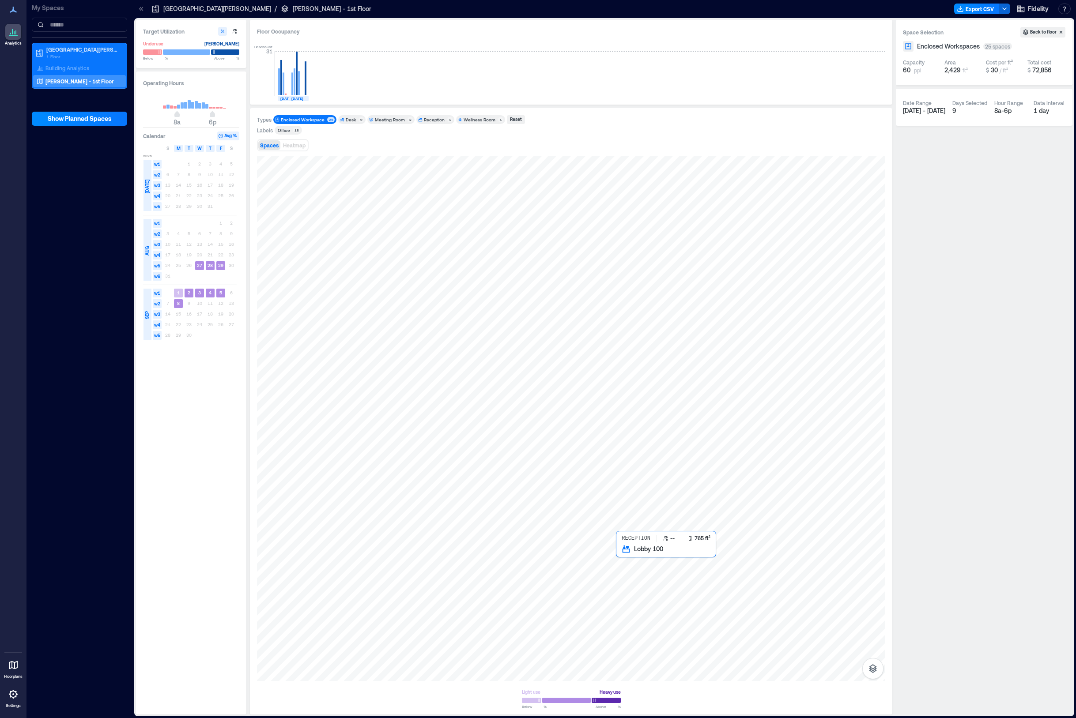
click at [688, 599] on div at bounding box center [571, 418] width 628 height 525
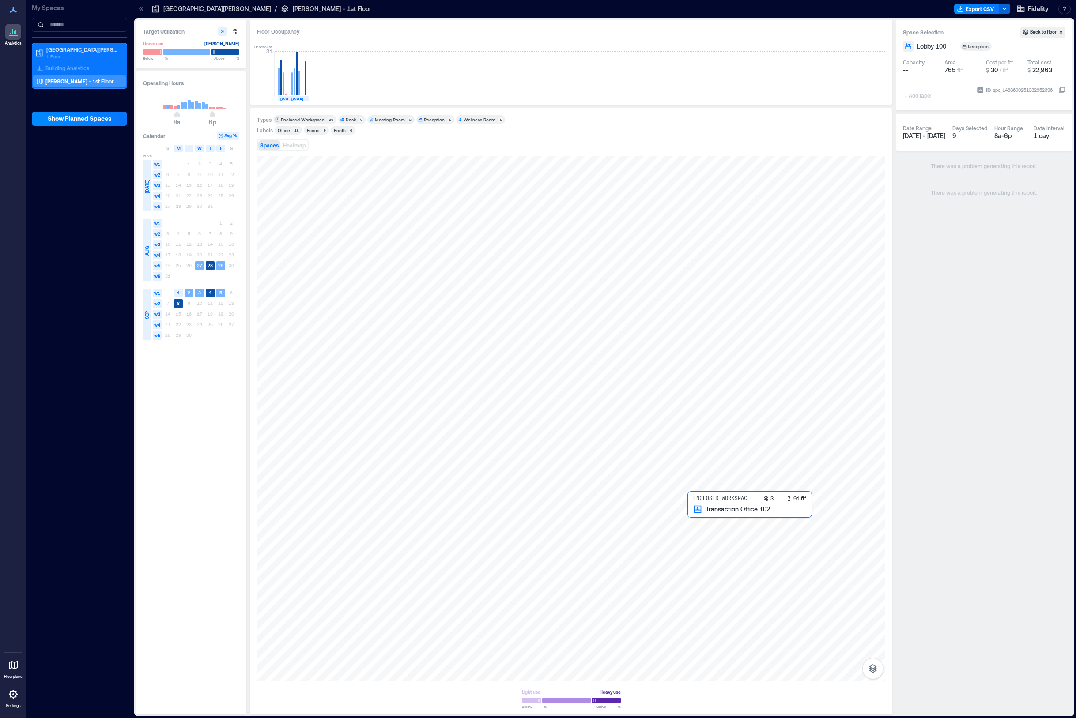
click at [702, 525] on div at bounding box center [571, 418] width 628 height 525
click at [910, 93] on div "+ Add label" at bounding box center [919, 90] width 32 height 24
type input "**********"
click at [750, 526] on div at bounding box center [571, 418] width 628 height 525
click at [713, 524] on div at bounding box center [571, 418] width 628 height 525
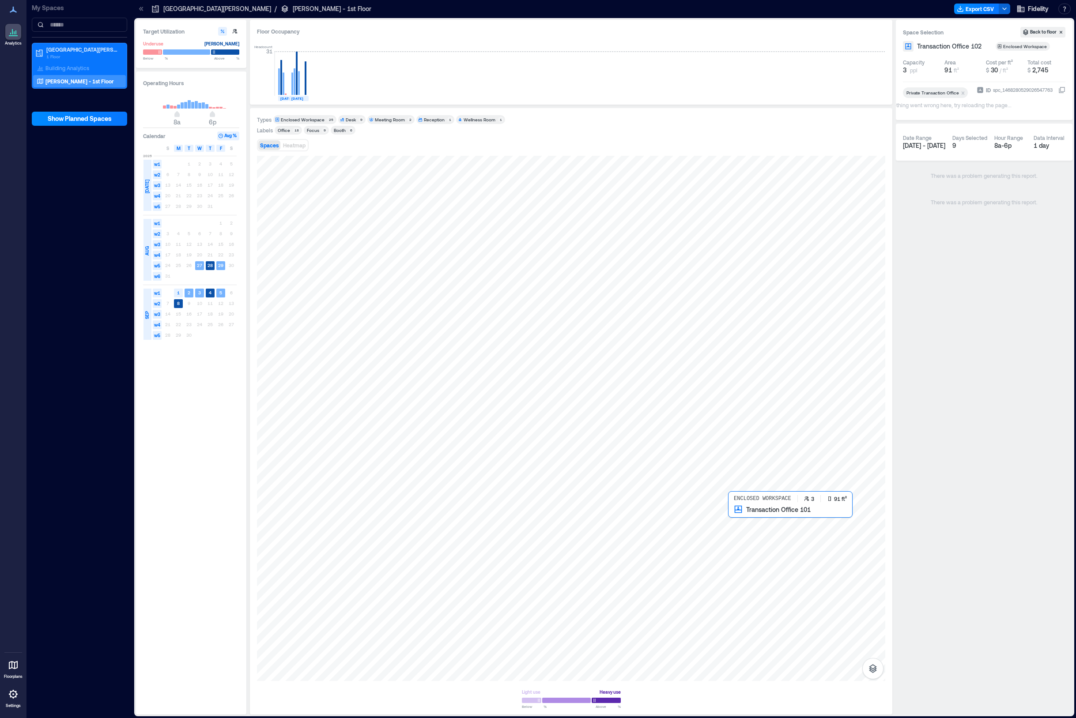
click at [741, 525] on div at bounding box center [571, 418] width 628 height 525
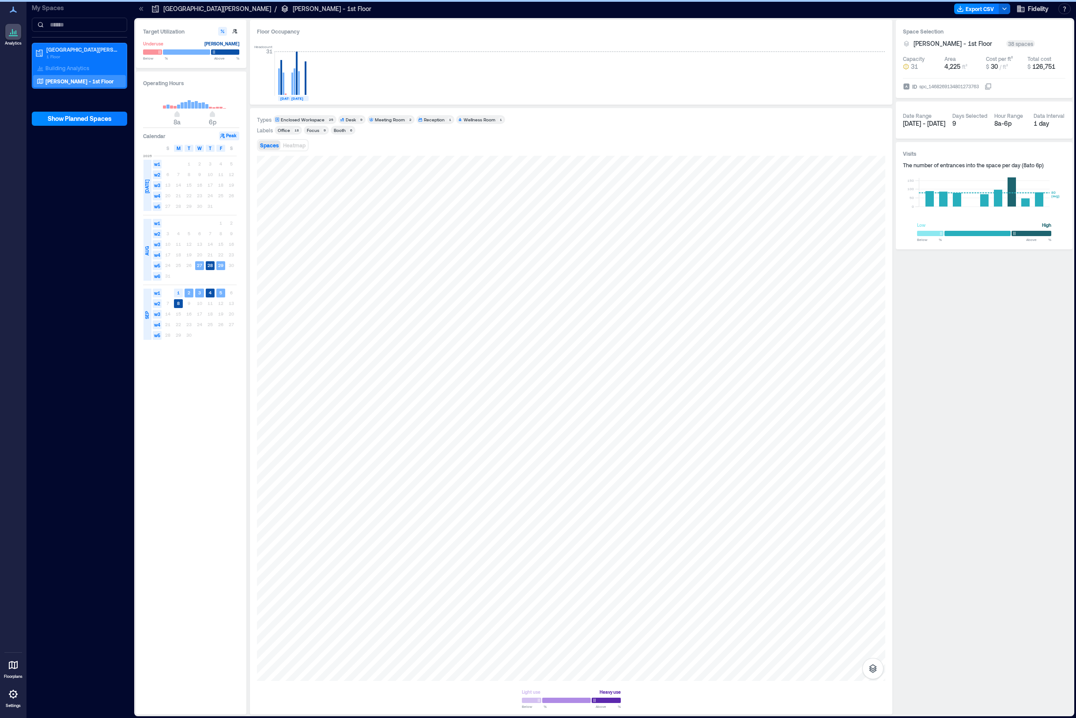
click at [385, 144] on div "Spaces Heatmap" at bounding box center [571, 145] width 628 height 18
click at [704, 543] on div at bounding box center [571, 418] width 628 height 525
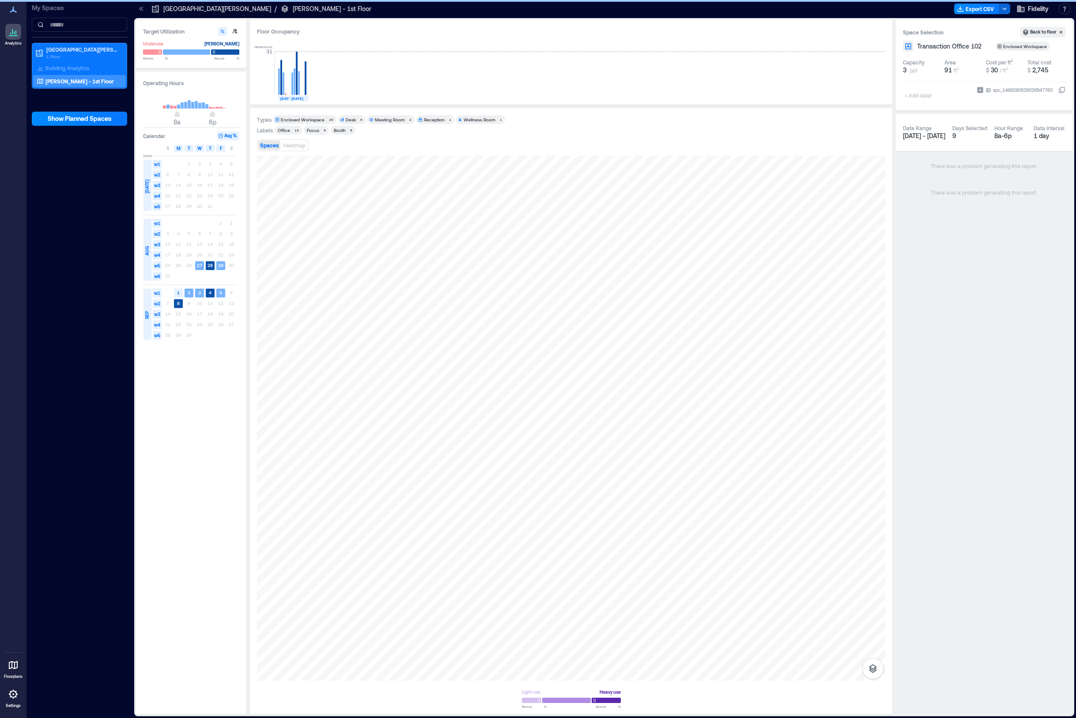
click at [907, 94] on div "+ Add label" at bounding box center [919, 90] width 32 height 24
type input "**********"
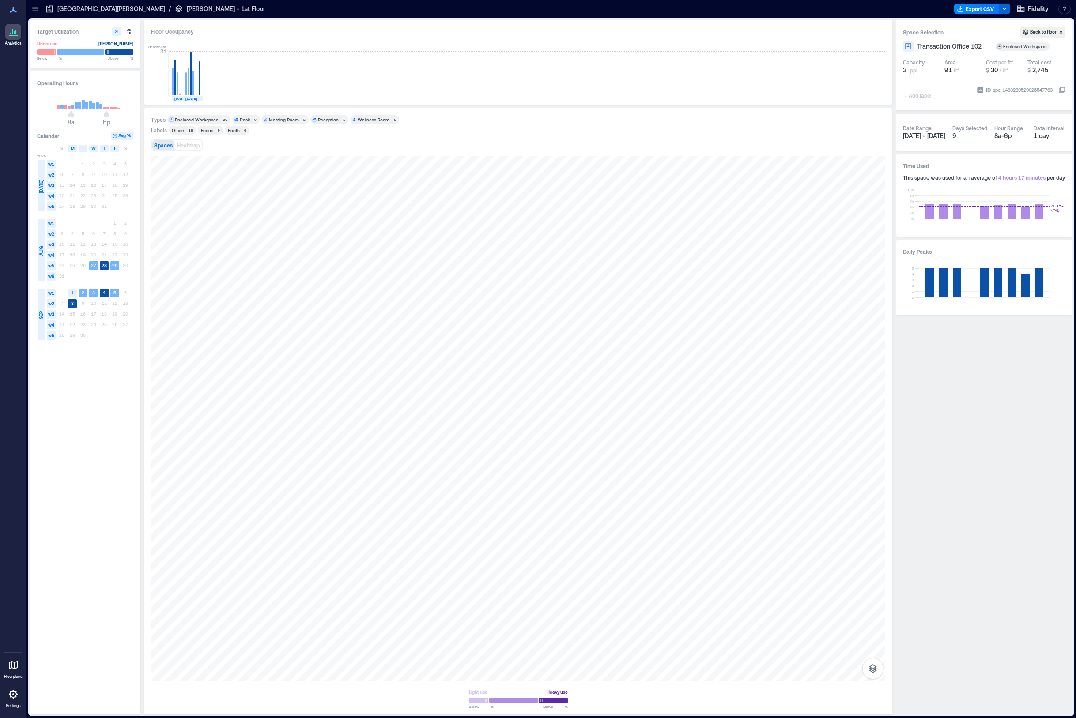
click at [912, 94] on div "+ Add label" at bounding box center [919, 90] width 32 height 24
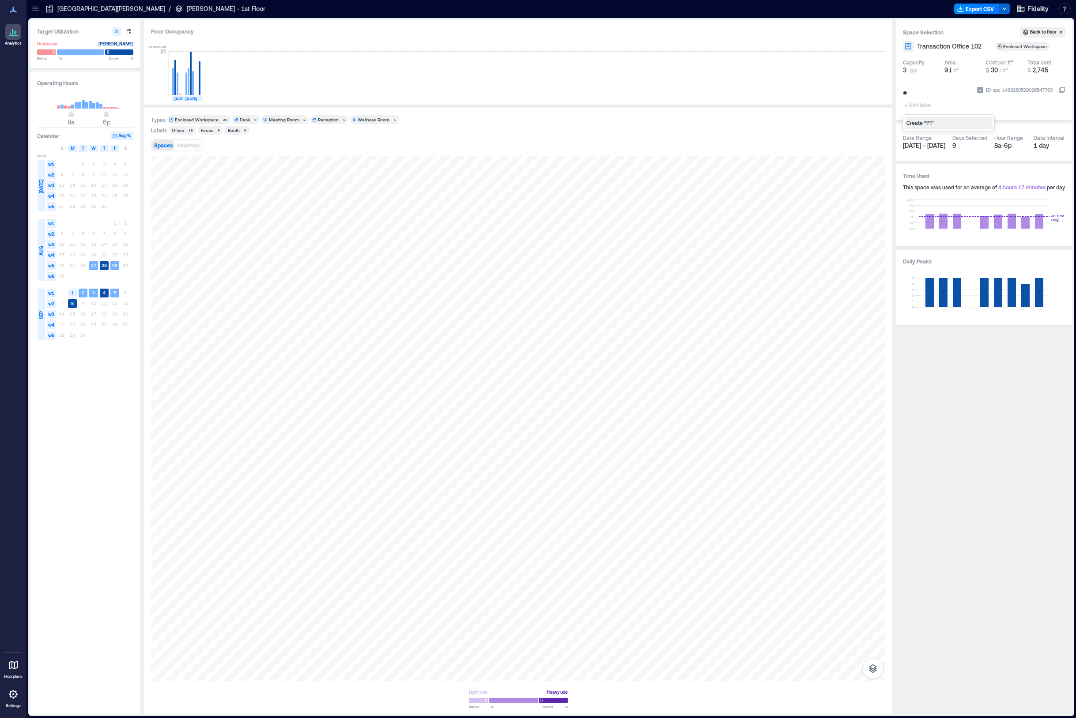
type input "***"
click at [696, 528] on div at bounding box center [518, 418] width 734 height 525
click at [656, 526] on div at bounding box center [518, 418] width 734 height 525
click at [952, 103] on div "PTO + Add label Whoops, something went wrong here, try reloading the page..." at bounding box center [938, 99] width 70 height 27
drag, startPoint x: 952, startPoint y: 103, endPoint x: 951, endPoint y: 108, distance: 4.6
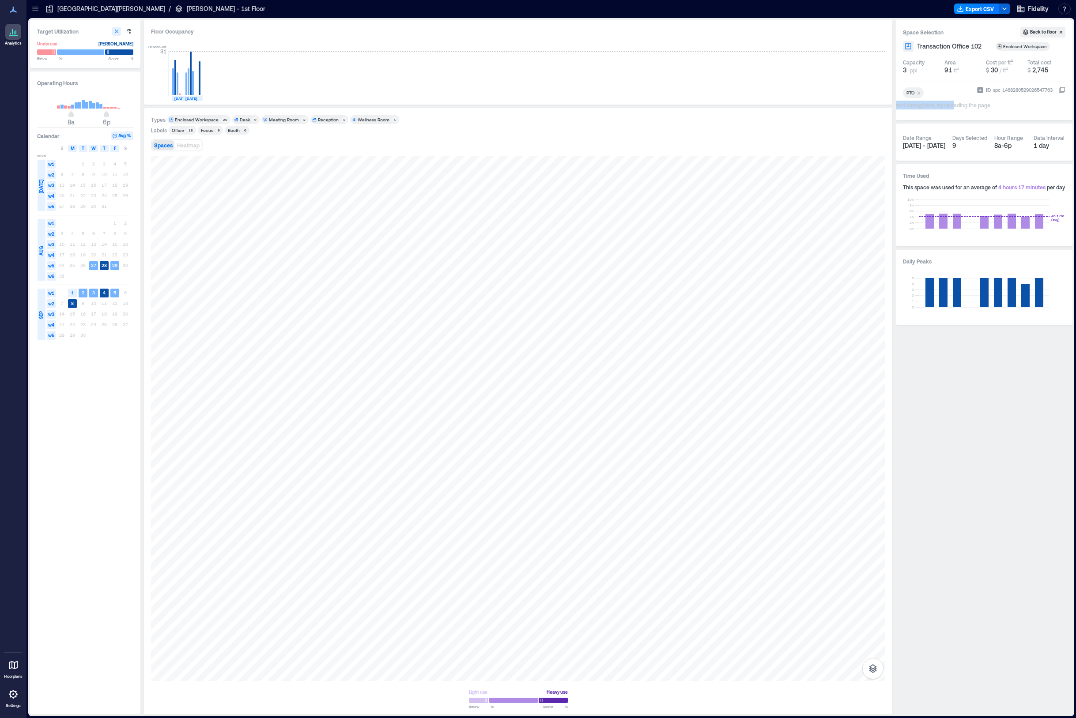
click at [951, 108] on div "Whoops, something went wrong here, try reloading the page..." at bounding box center [918, 105] width 152 height 9
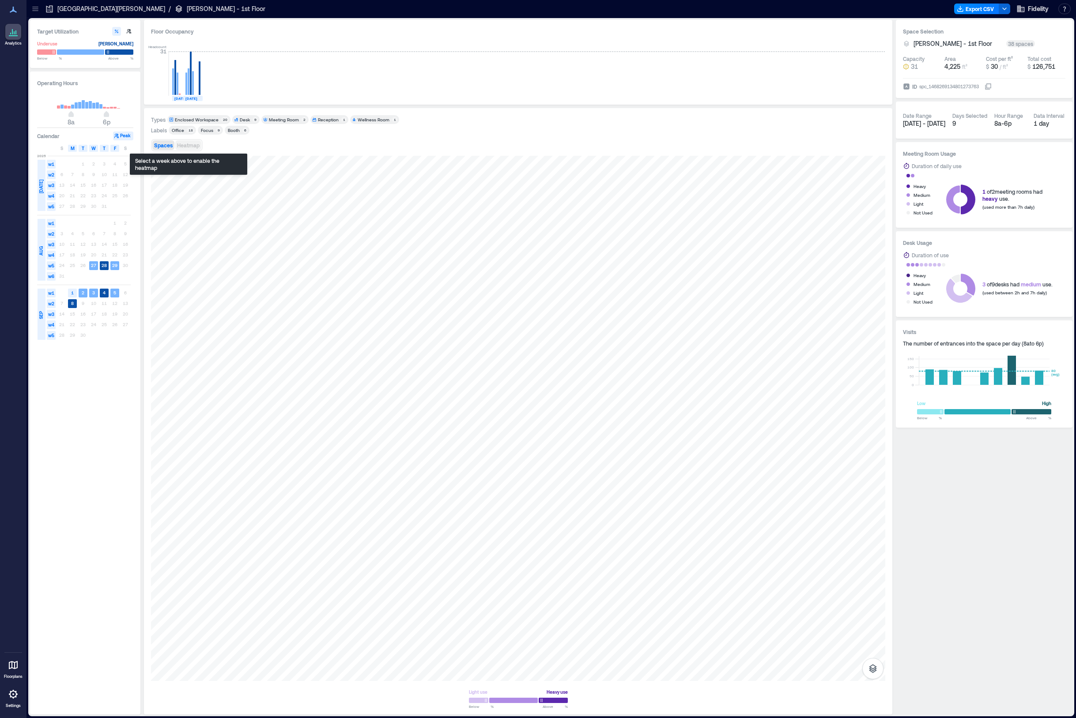
click at [191, 148] on span "Heatmap" at bounding box center [188, 145] width 23 height 6
click at [190, 120] on div "Enclosed Workspace" at bounding box center [197, 120] width 44 height 6
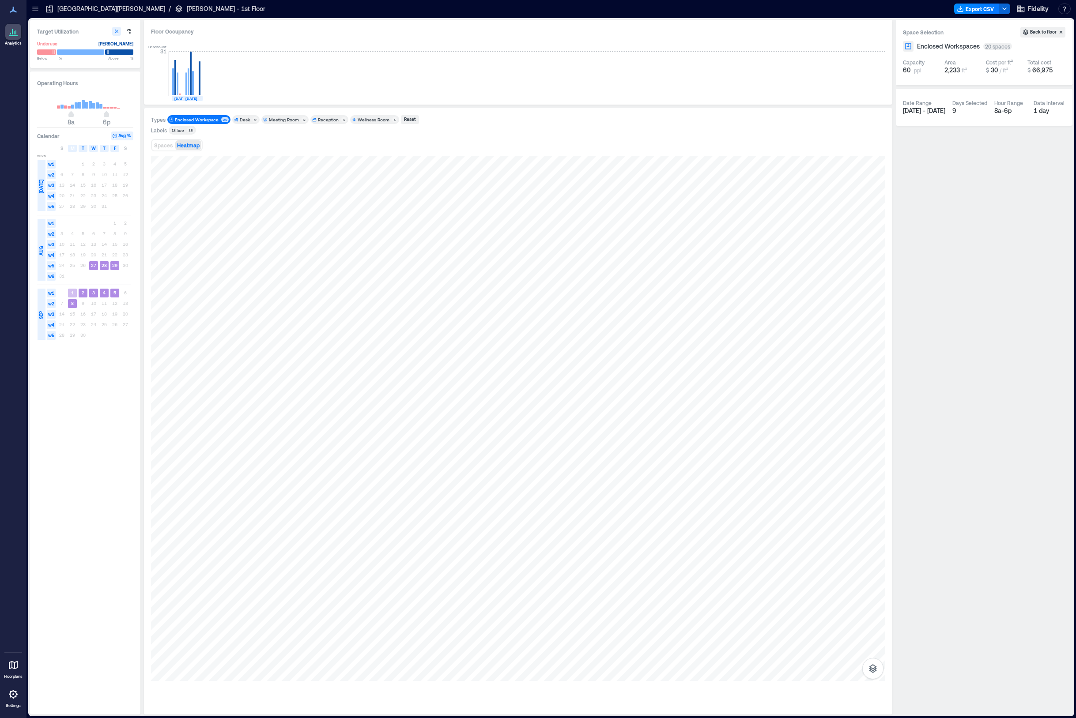
click at [190, 120] on div "Enclosed Workspace" at bounding box center [197, 120] width 44 height 6
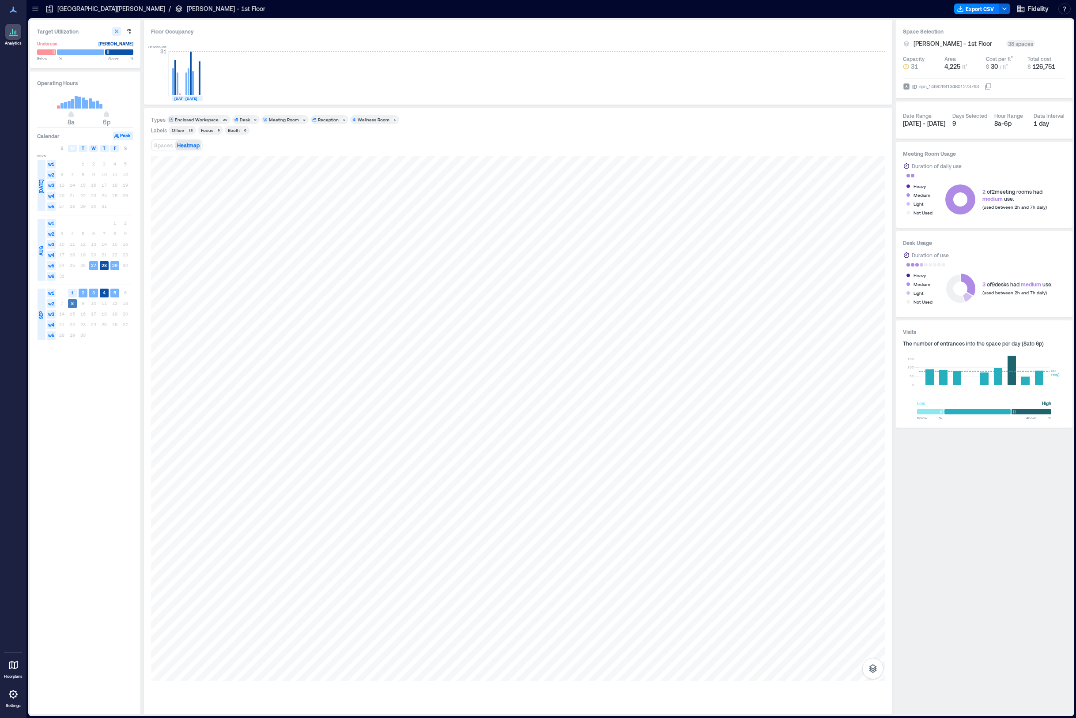
click at [75, 305] on rect at bounding box center [72, 303] width 9 height 9
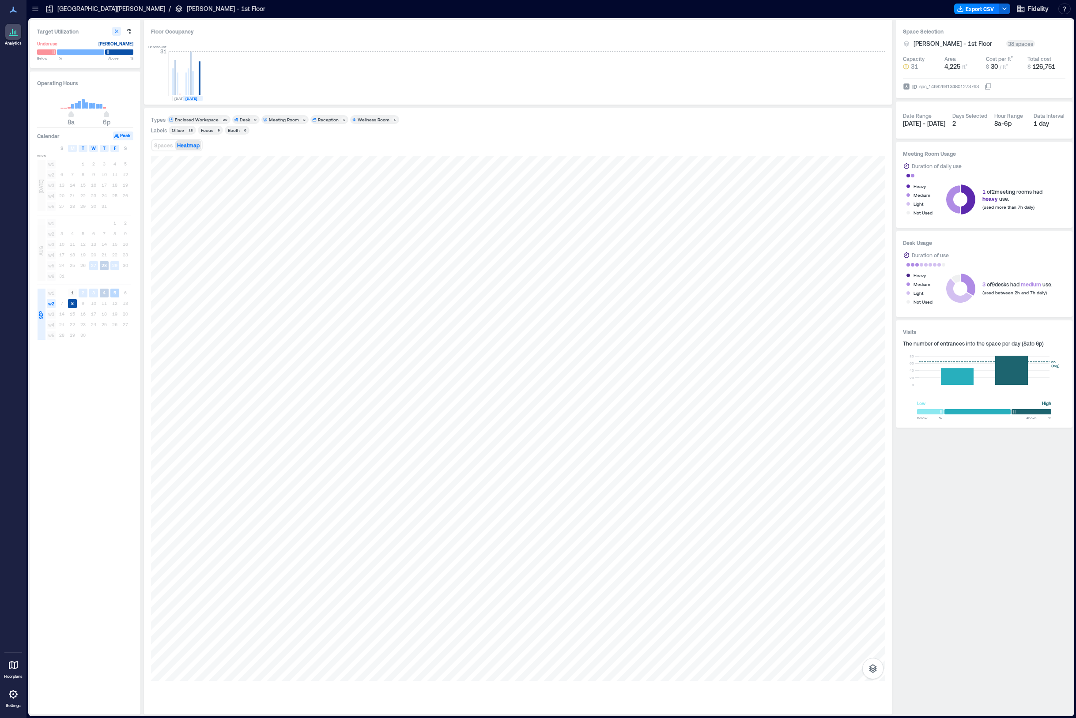
click at [114, 296] on rect at bounding box center [114, 293] width 9 height 9
click at [115, 294] on text "5" at bounding box center [114, 292] width 3 height 5
click at [105, 293] on text "4" at bounding box center [104, 292] width 3 height 5
click at [94, 293] on text "3" at bounding box center [93, 292] width 3 height 5
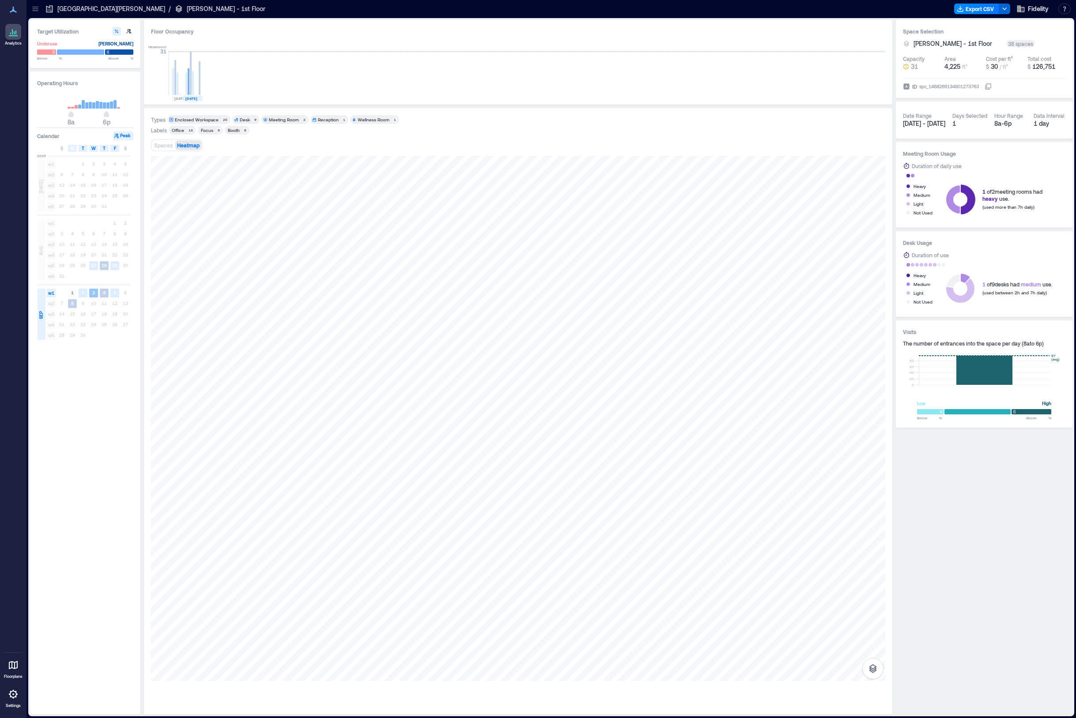
click at [92, 295] on text "3" at bounding box center [93, 292] width 3 height 5
click at [92, 296] on icon "3" at bounding box center [93, 293] width 9 height 9
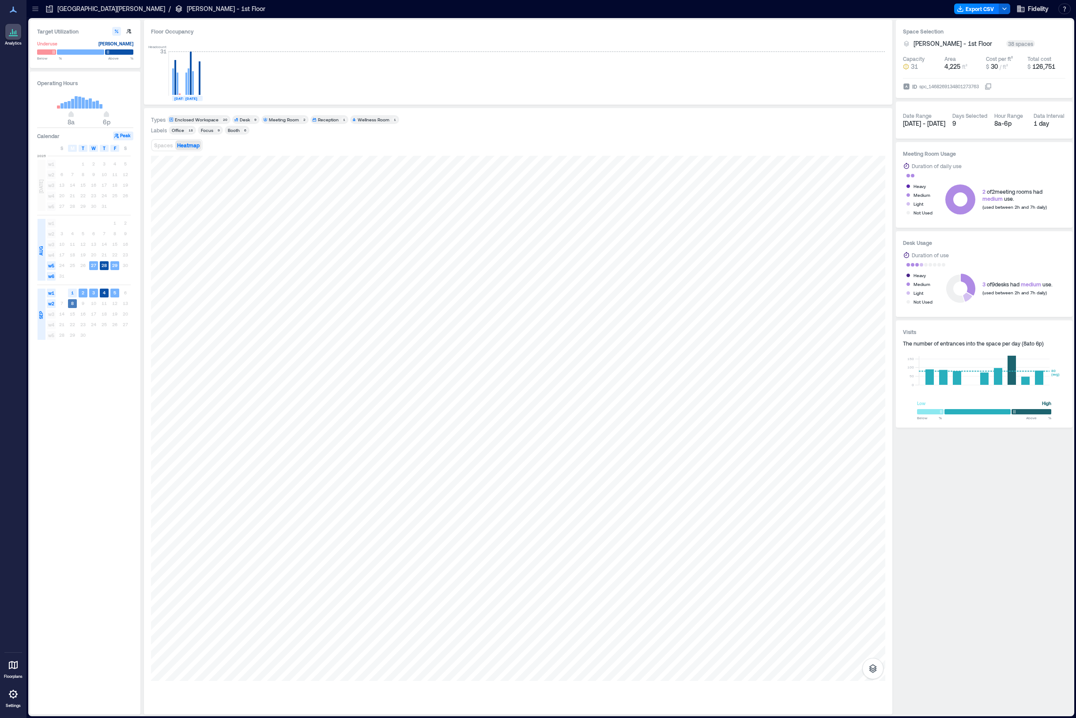
click at [72, 305] on text "8" at bounding box center [72, 303] width 3 height 5
click at [72, 304] on text "8" at bounding box center [72, 303] width 3 height 5
click at [114, 294] on text "5" at bounding box center [114, 292] width 3 height 5
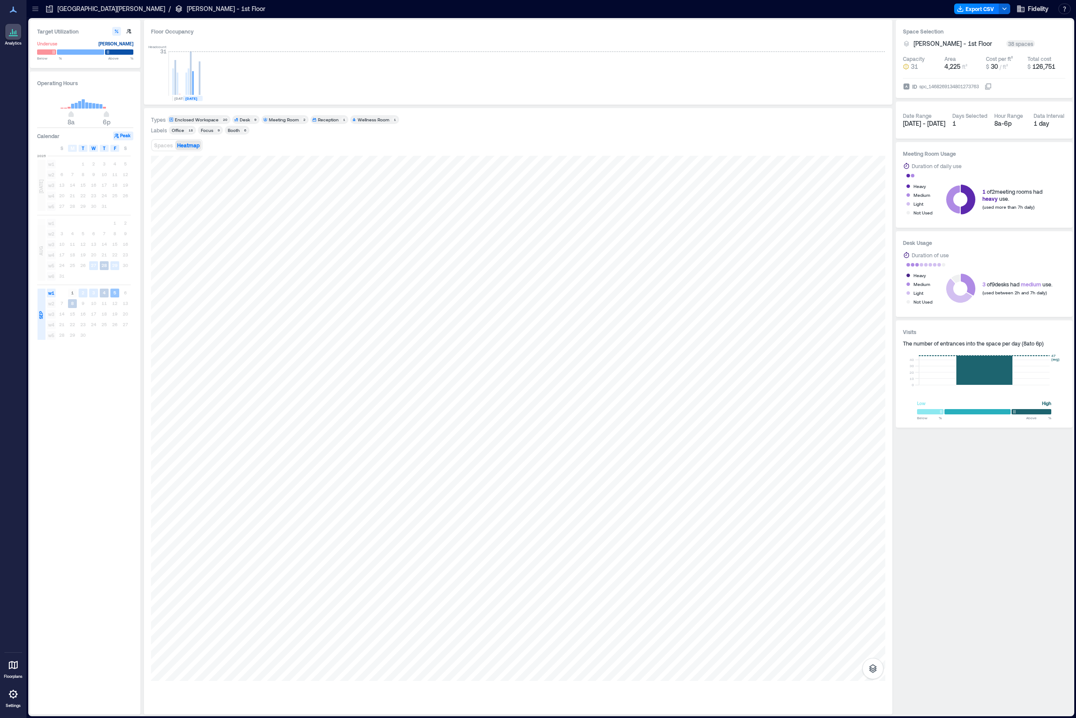
click at [114, 294] on text "5" at bounding box center [114, 292] width 3 height 5
click at [202, 119] on div "Enclosed Workspace" at bounding box center [197, 120] width 44 height 6
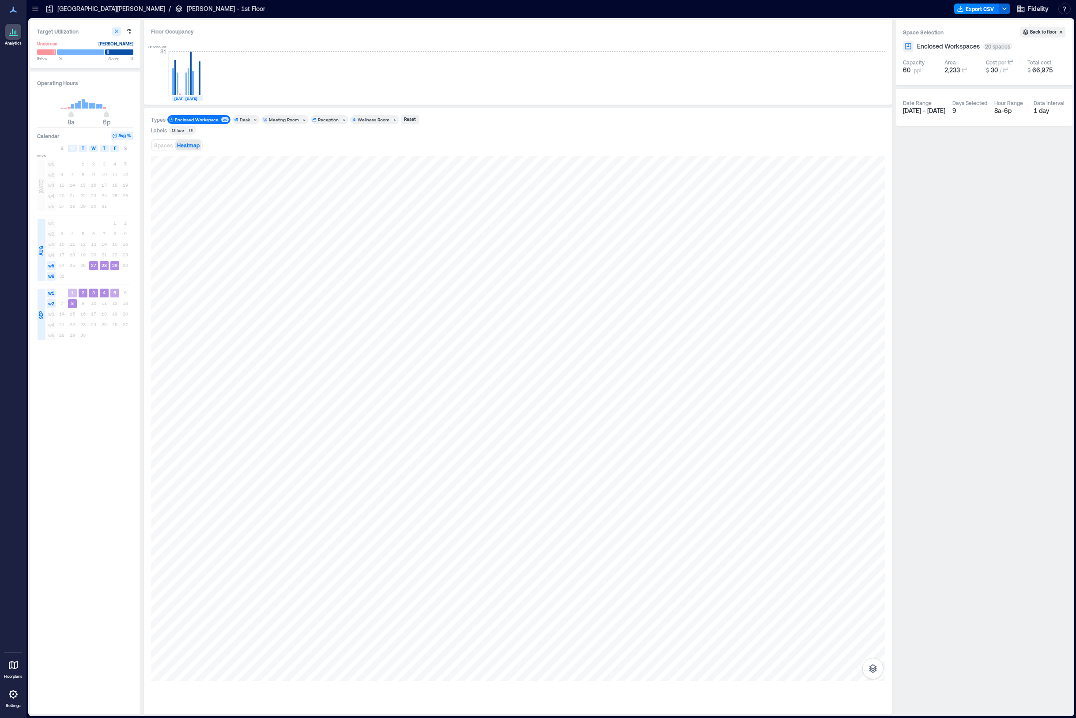
click at [113, 294] on text "5" at bounding box center [114, 292] width 3 height 5
click at [106, 295] on rect at bounding box center [104, 293] width 9 height 9
click at [160, 146] on span "Spaces" at bounding box center [163, 145] width 19 height 6
click at [283, 27] on div "Floor Occupancy" at bounding box center [518, 31] width 734 height 9
click at [657, 518] on div at bounding box center [518, 418] width 734 height 525
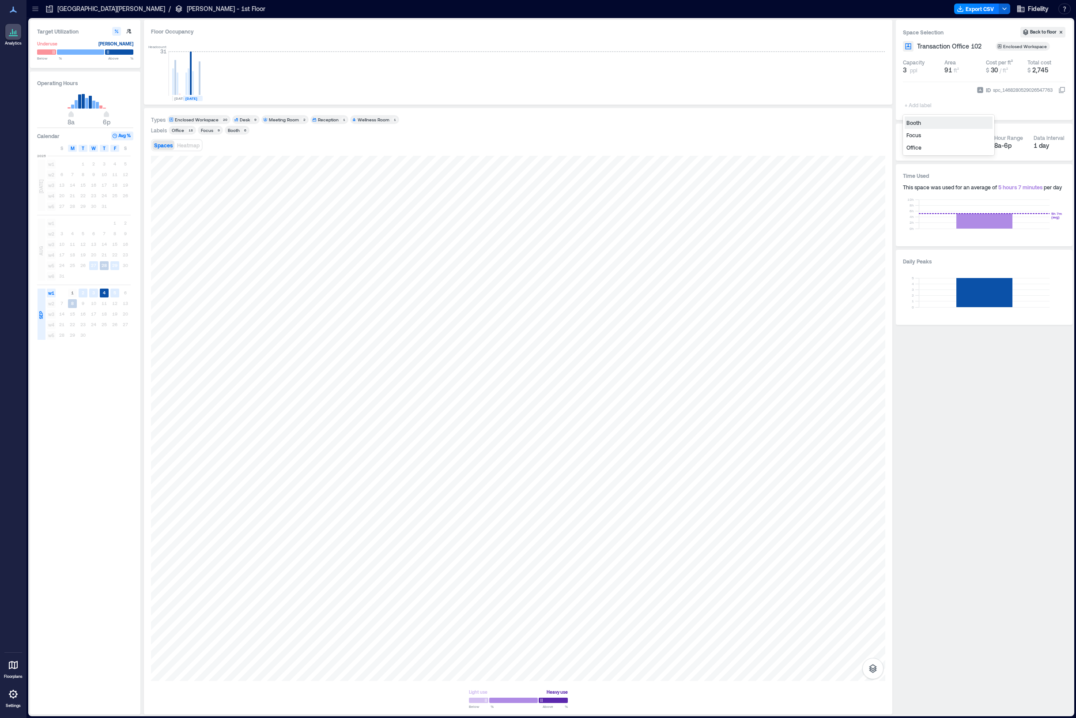
click at [910, 98] on div "+ Add label" at bounding box center [919, 99] width 32 height 24
type input "***"
click at [908, 122] on div "Create "PTO"" at bounding box center [949, 123] width 88 height 12
